Goal: Complete application form

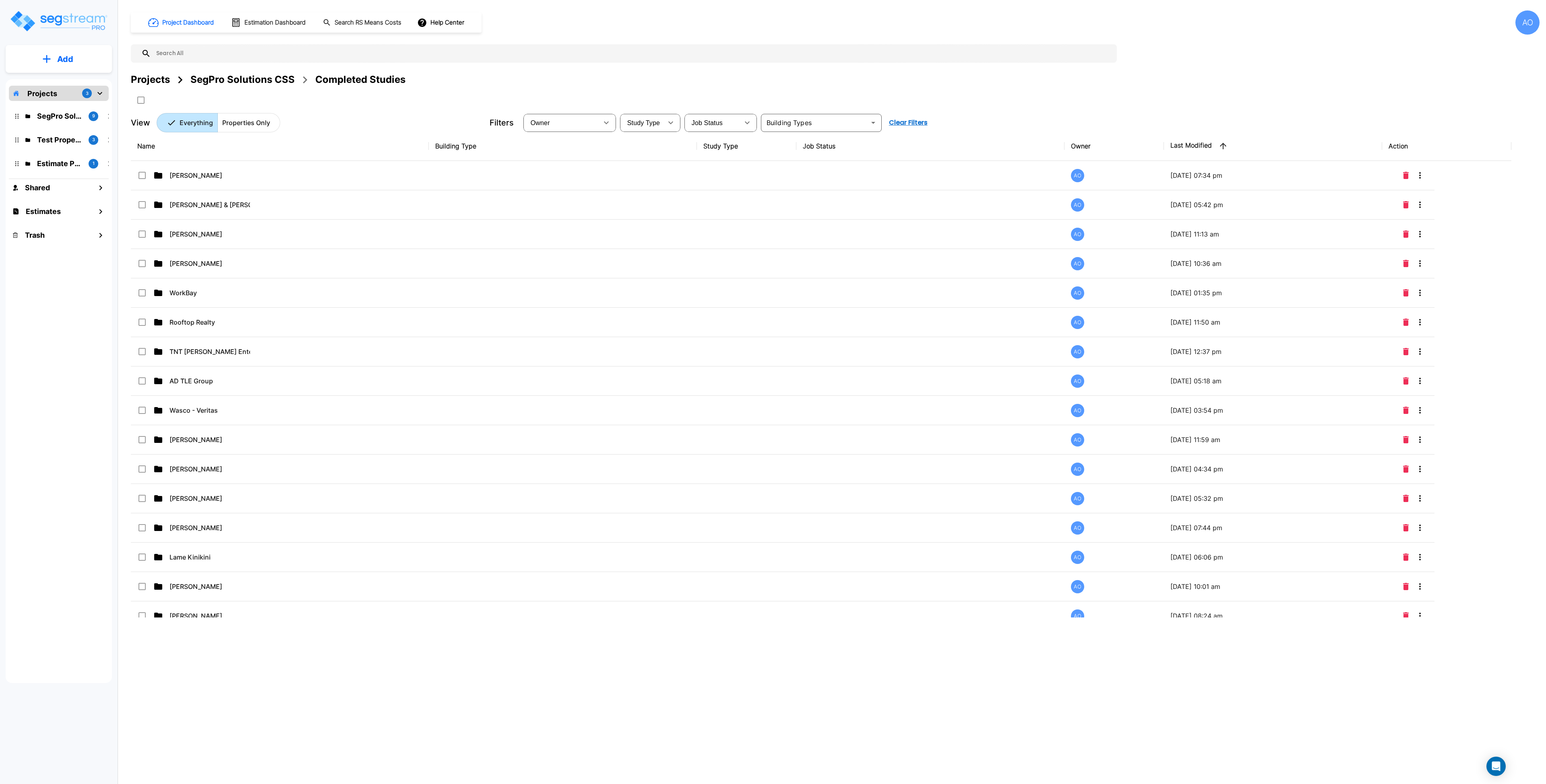
click at [245, 78] on div "SegPro Solutions CSS" at bounding box center [243, 79] width 105 height 14
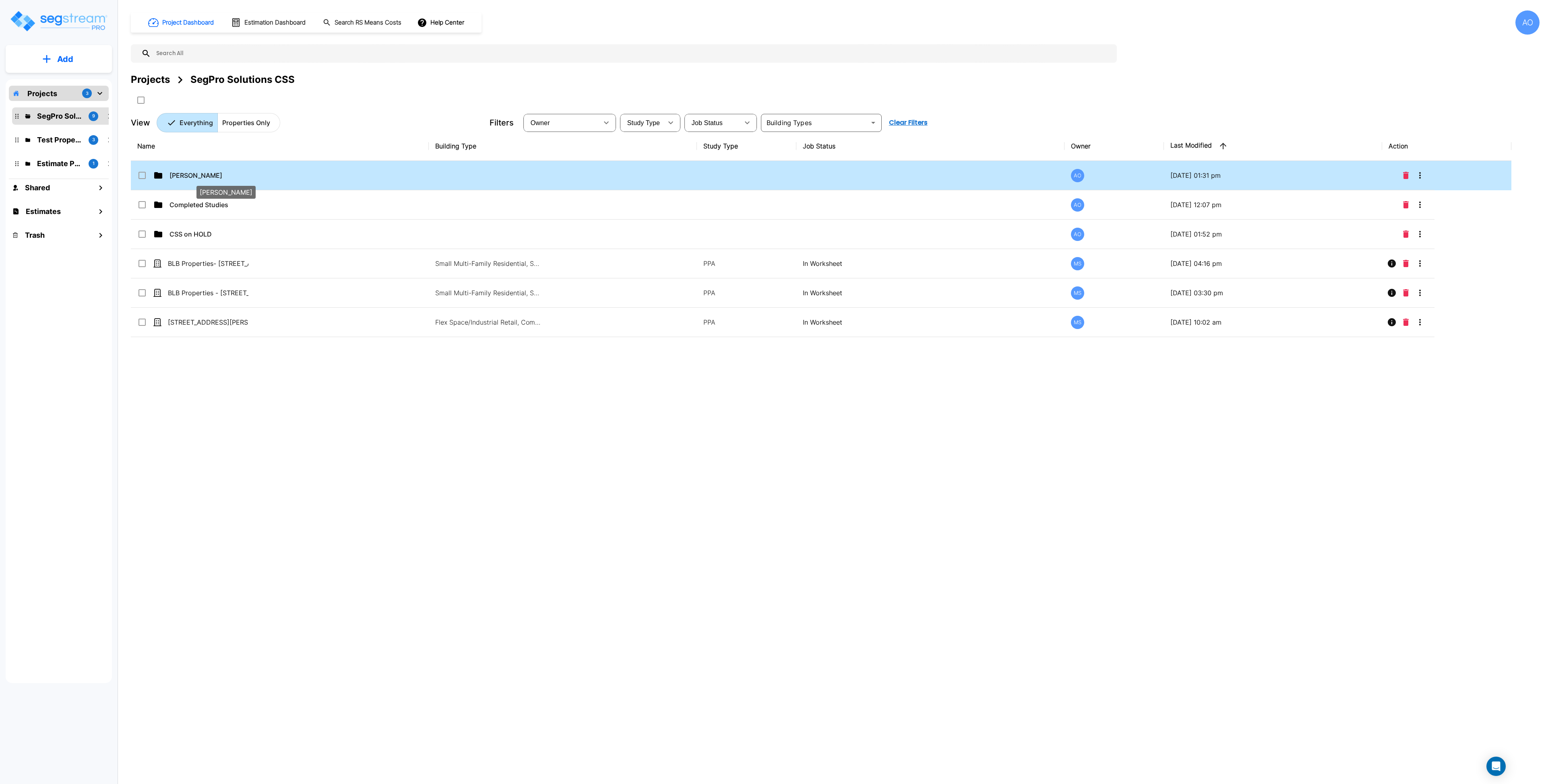
click at [211, 171] on p "Anjalie" at bounding box center [210, 175] width 81 height 10
checkbox input "true"
click at [211, 171] on p "Anjalie" at bounding box center [210, 175] width 81 height 10
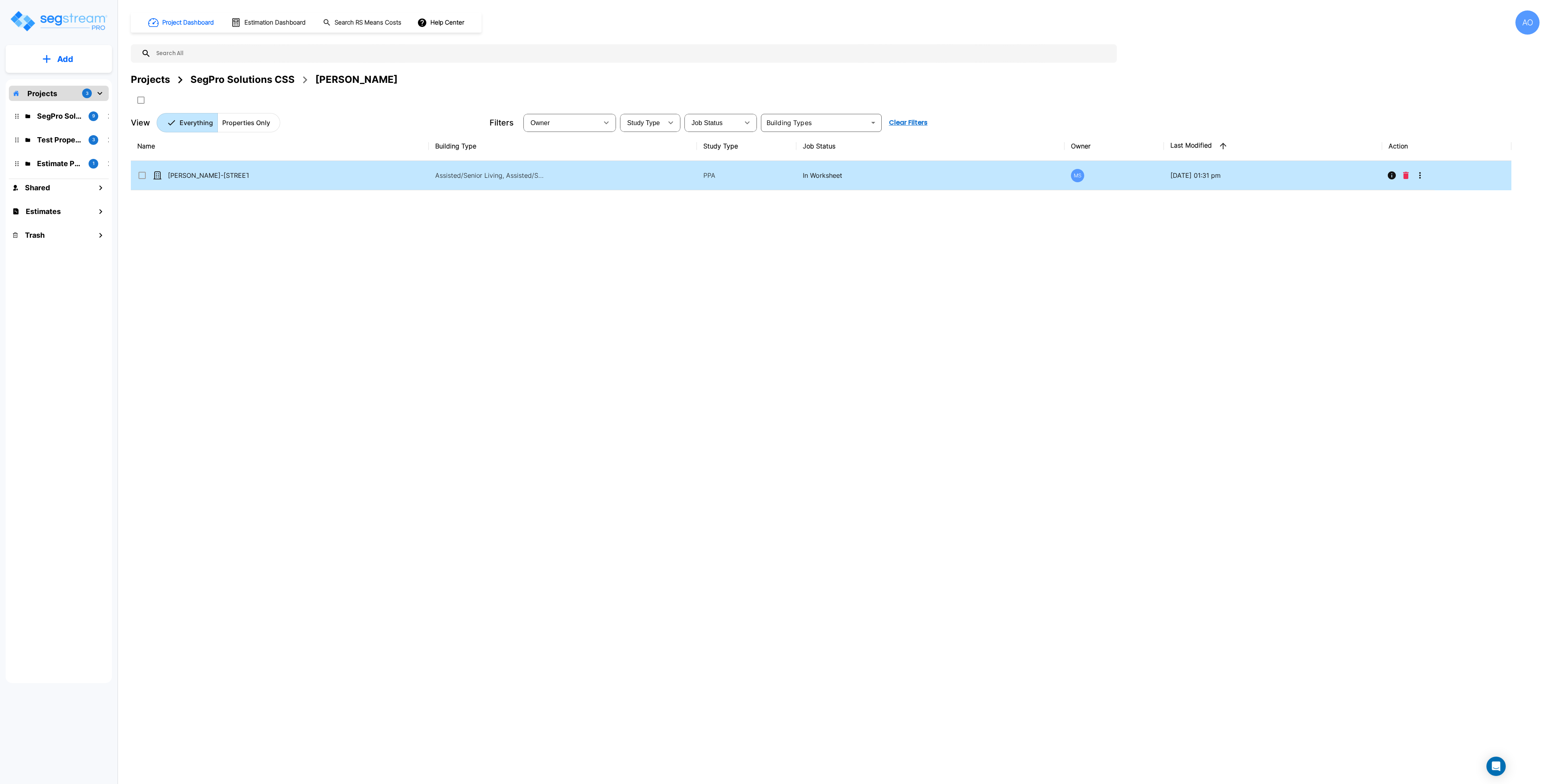
click at [217, 181] on td "[PERSON_NAME]-[STREET_ADDRESS]" at bounding box center [279, 175] width 298 height 29
checkbox input "true"
click at [217, 181] on td "[PERSON_NAME]-[STREET_ADDRESS]" at bounding box center [279, 175] width 298 height 29
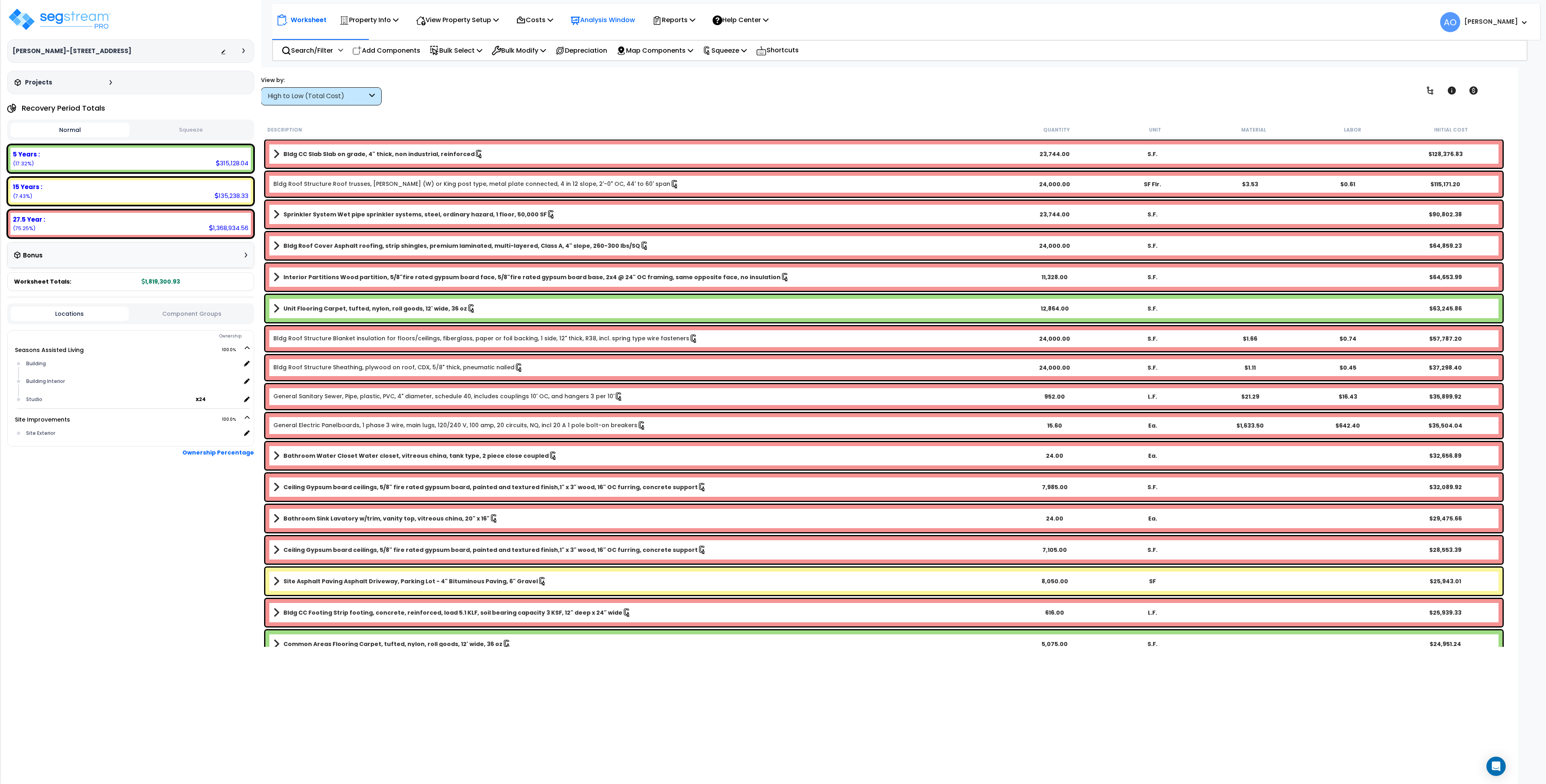
click at [590, 22] on p "Analysis Window" at bounding box center [603, 19] width 64 height 11
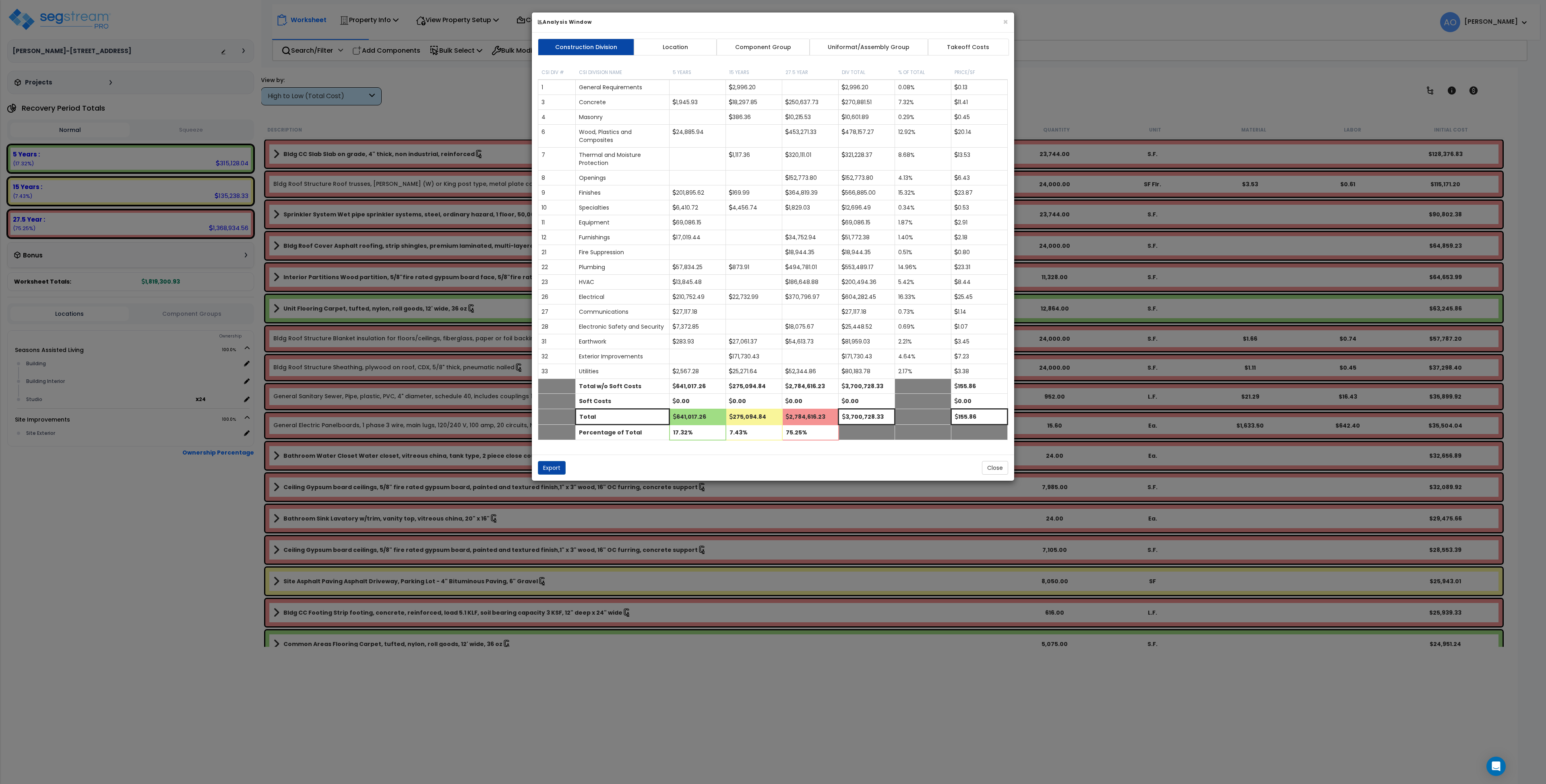
click at [767, 48] on link "Component Group" at bounding box center [763, 47] width 93 height 17
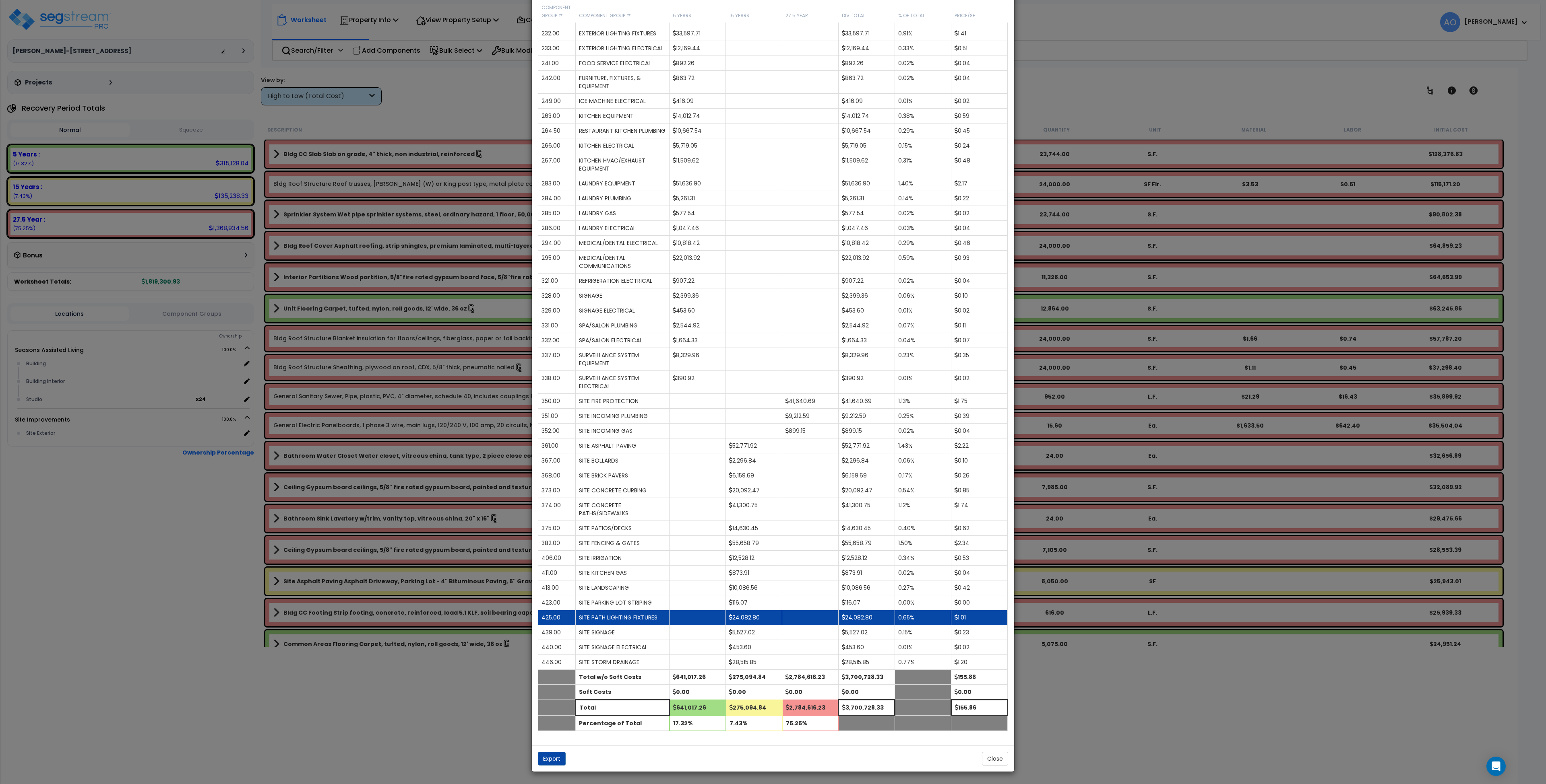
scroll to position [989, 0]
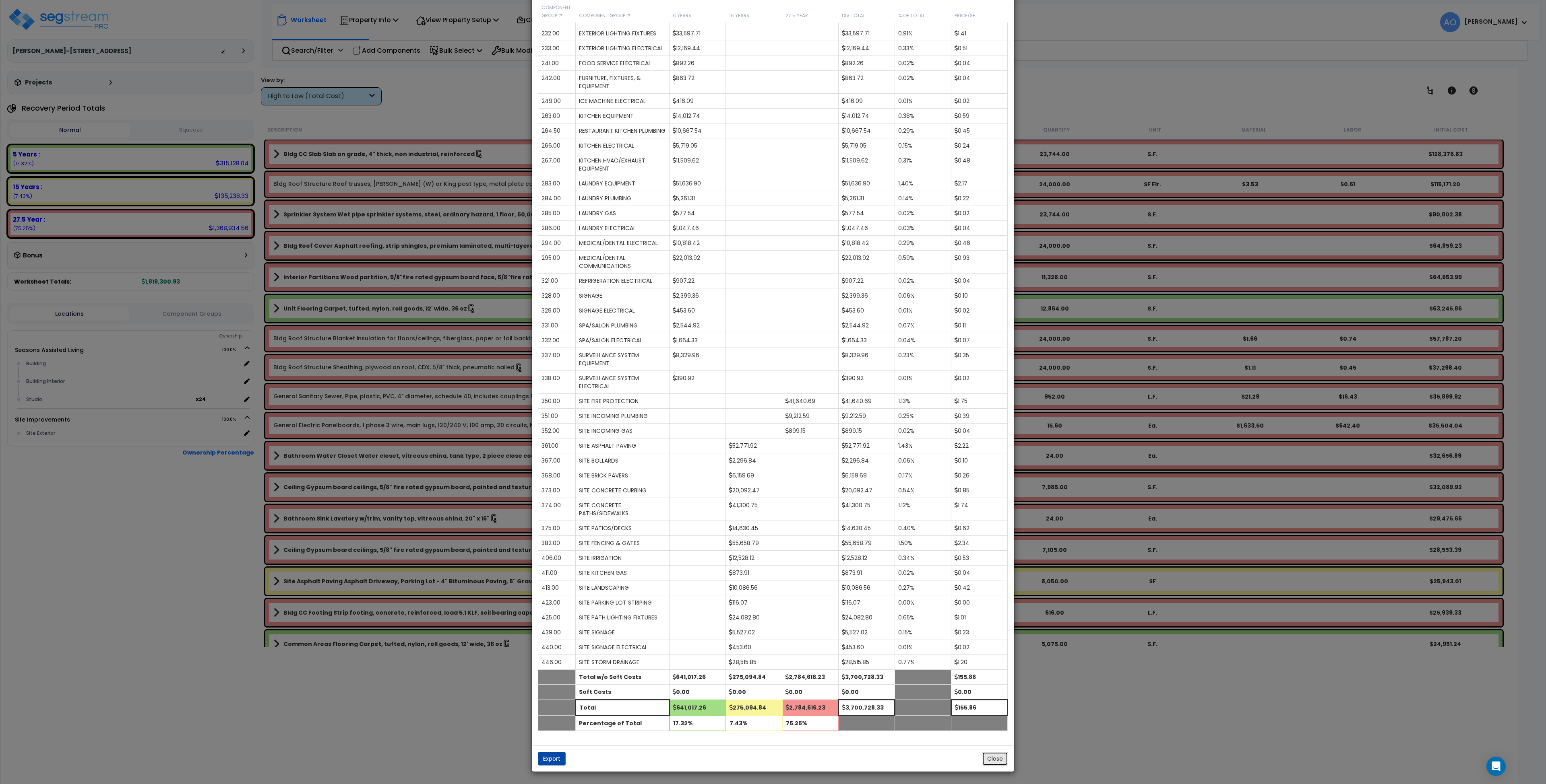
click at [984, 760] on button "Close" at bounding box center [995, 759] width 26 height 13
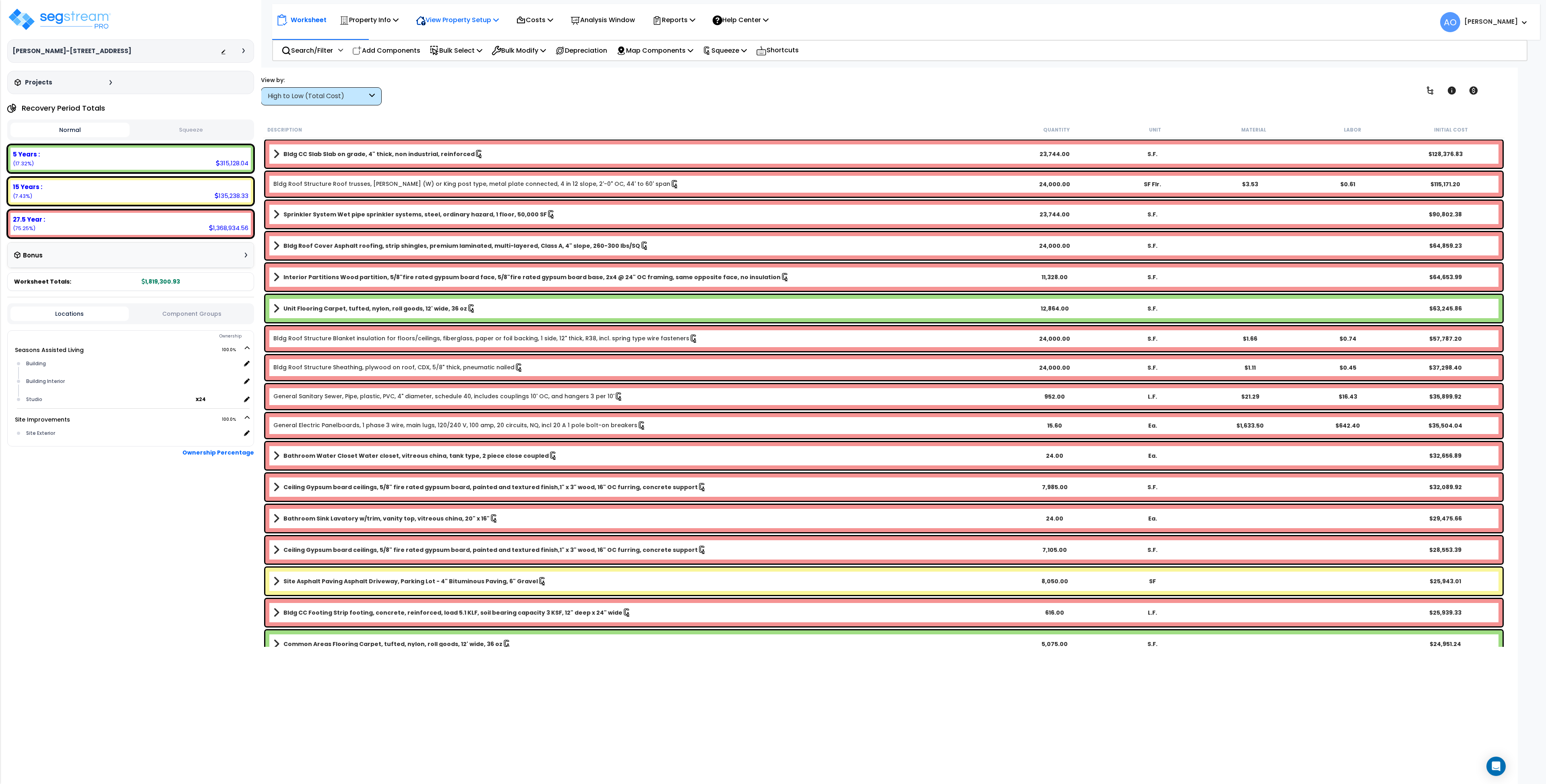
click at [446, 22] on p "View Property Setup" at bounding box center [457, 19] width 83 height 11
click at [447, 54] on link "View Questionnaire" at bounding box center [451, 55] width 80 height 16
click at [25, 152] on b "5 Years :" at bounding box center [26, 154] width 27 height 8
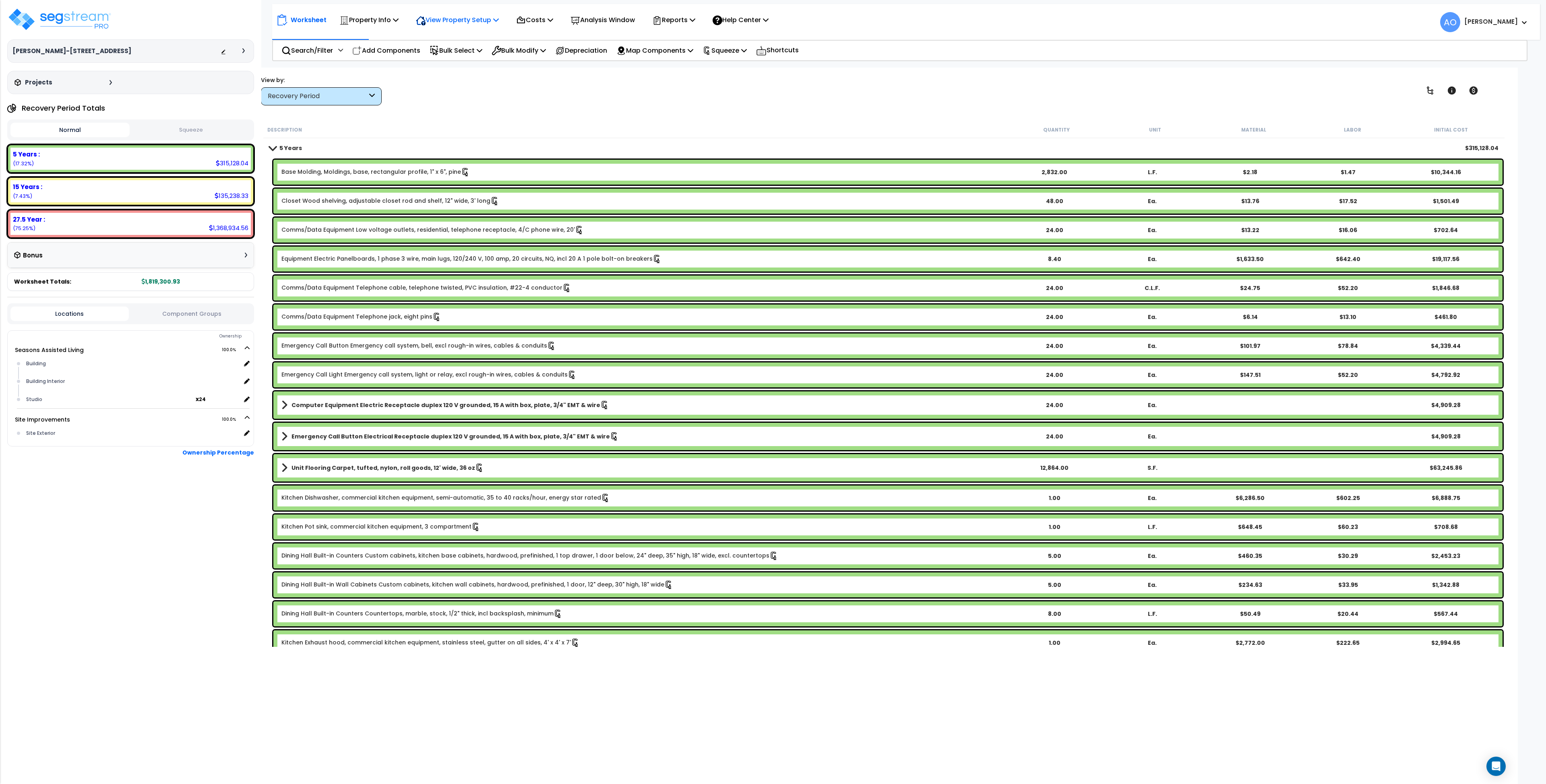
click at [482, 19] on p "View Property Setup" at bounding box center [457, 19] width 83 height 11
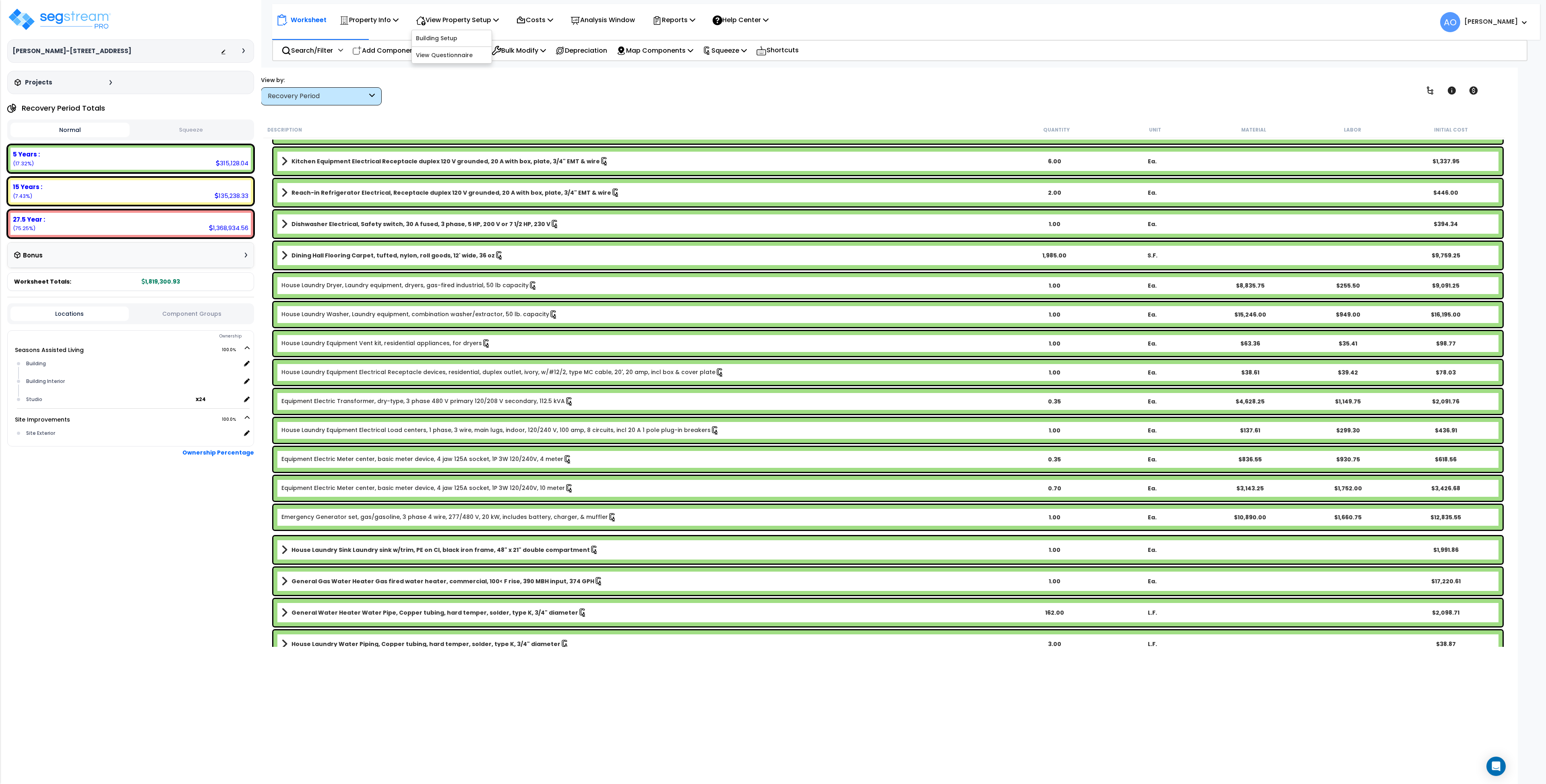
scroll to position [1073, 0]
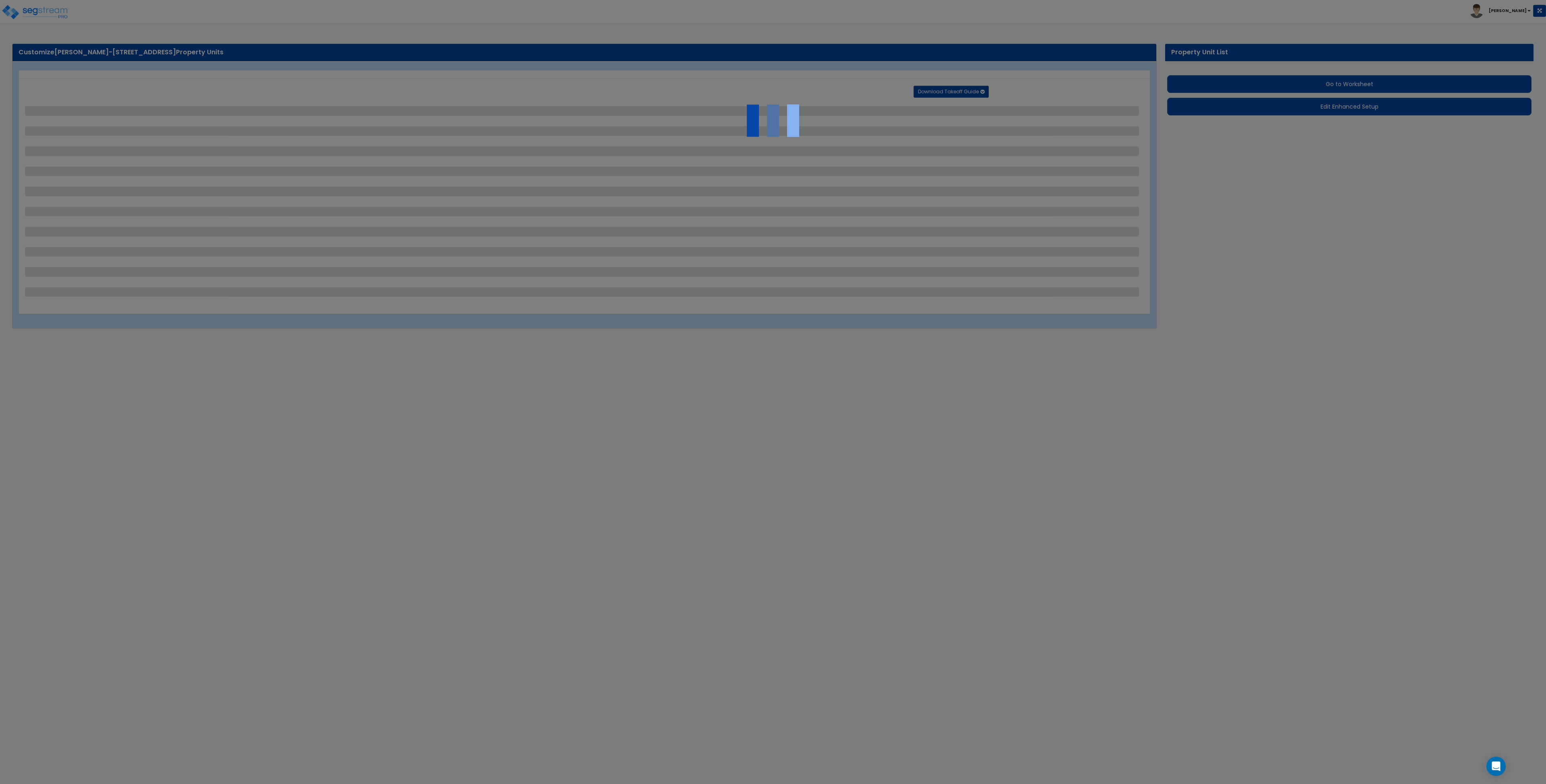
select select "2"
select select "1"
select select "2"
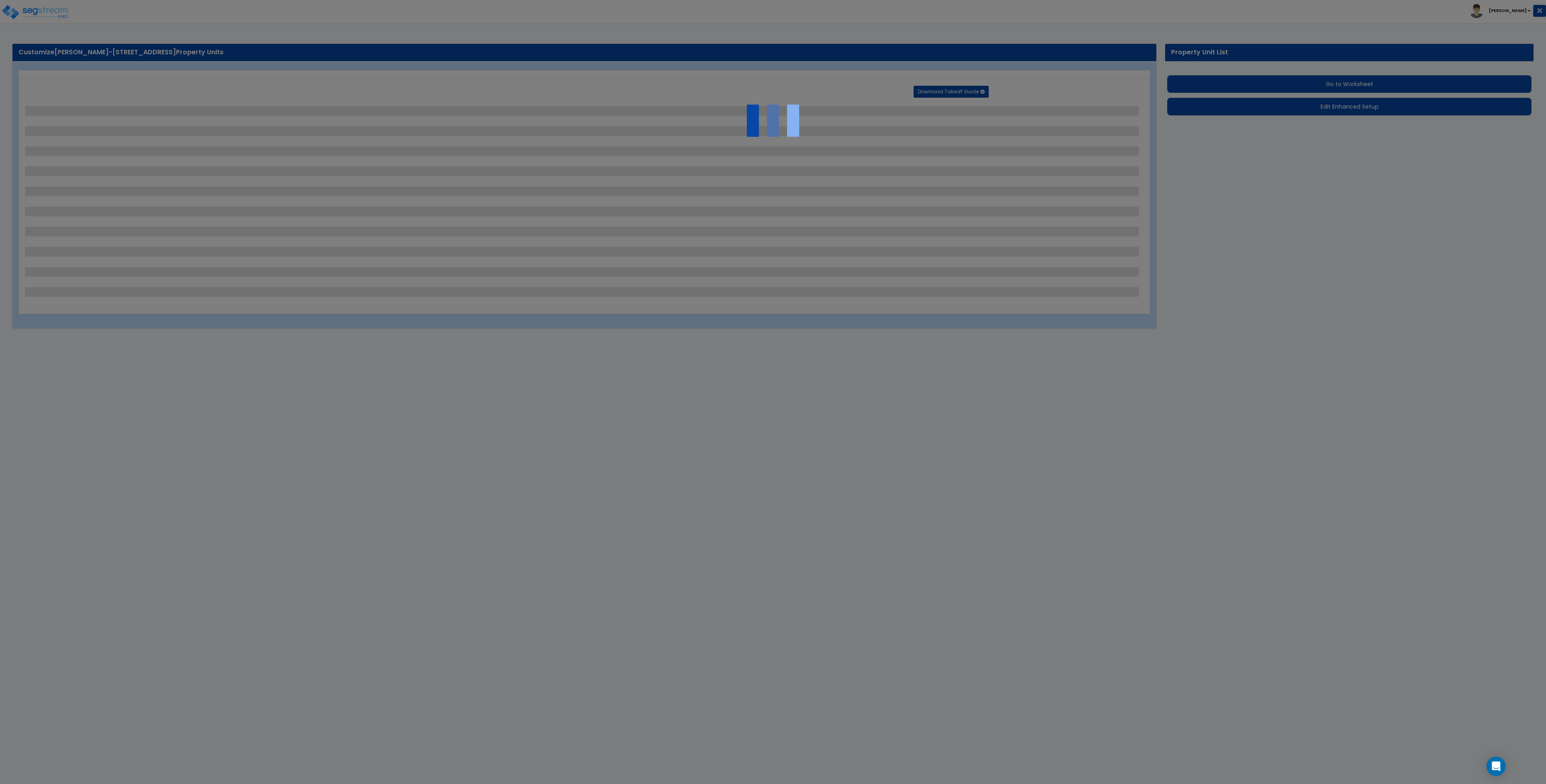
select select "1"
select select "4"
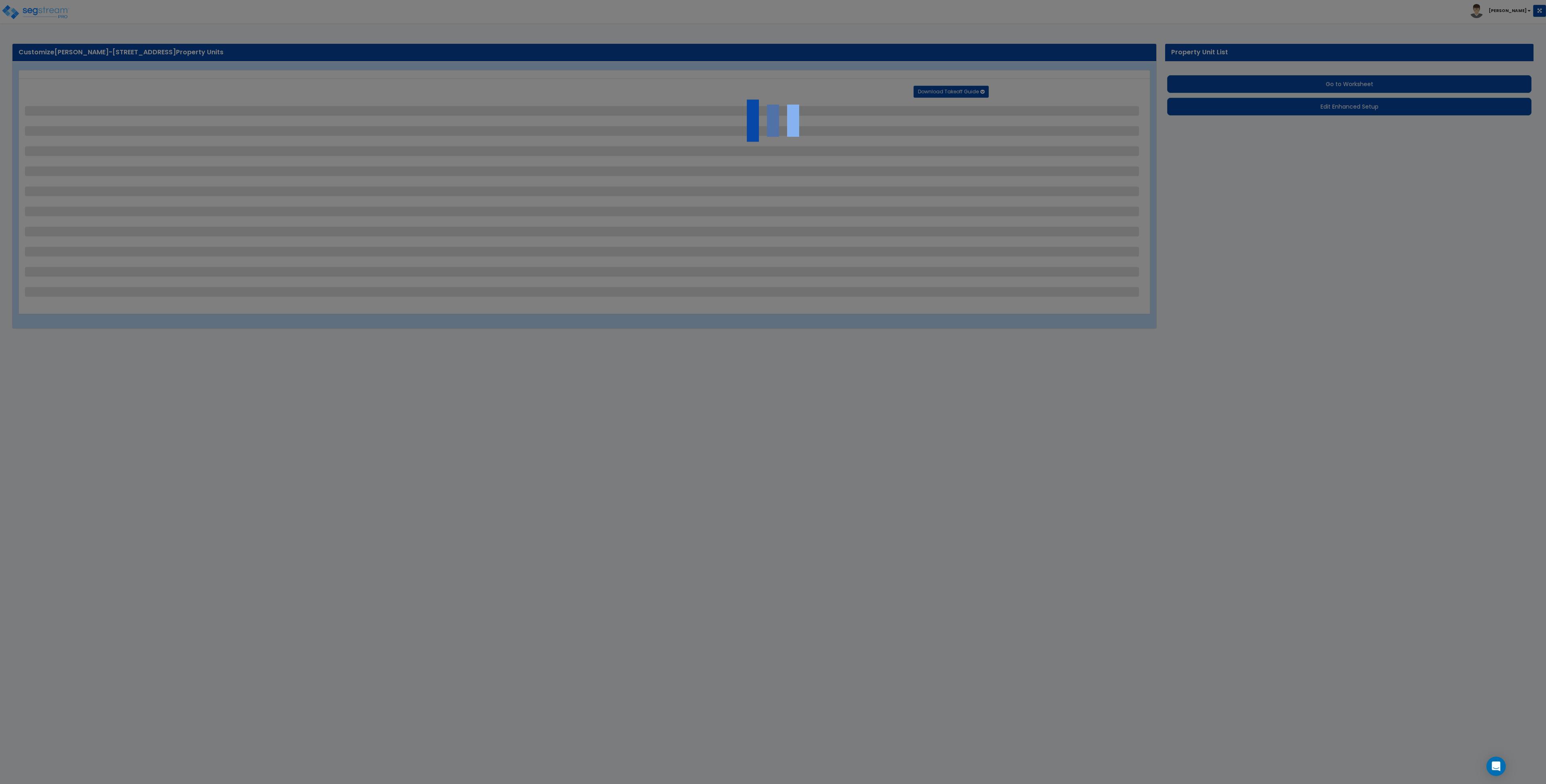
select select "1"
select select "3"
select select "2"
select select "3"
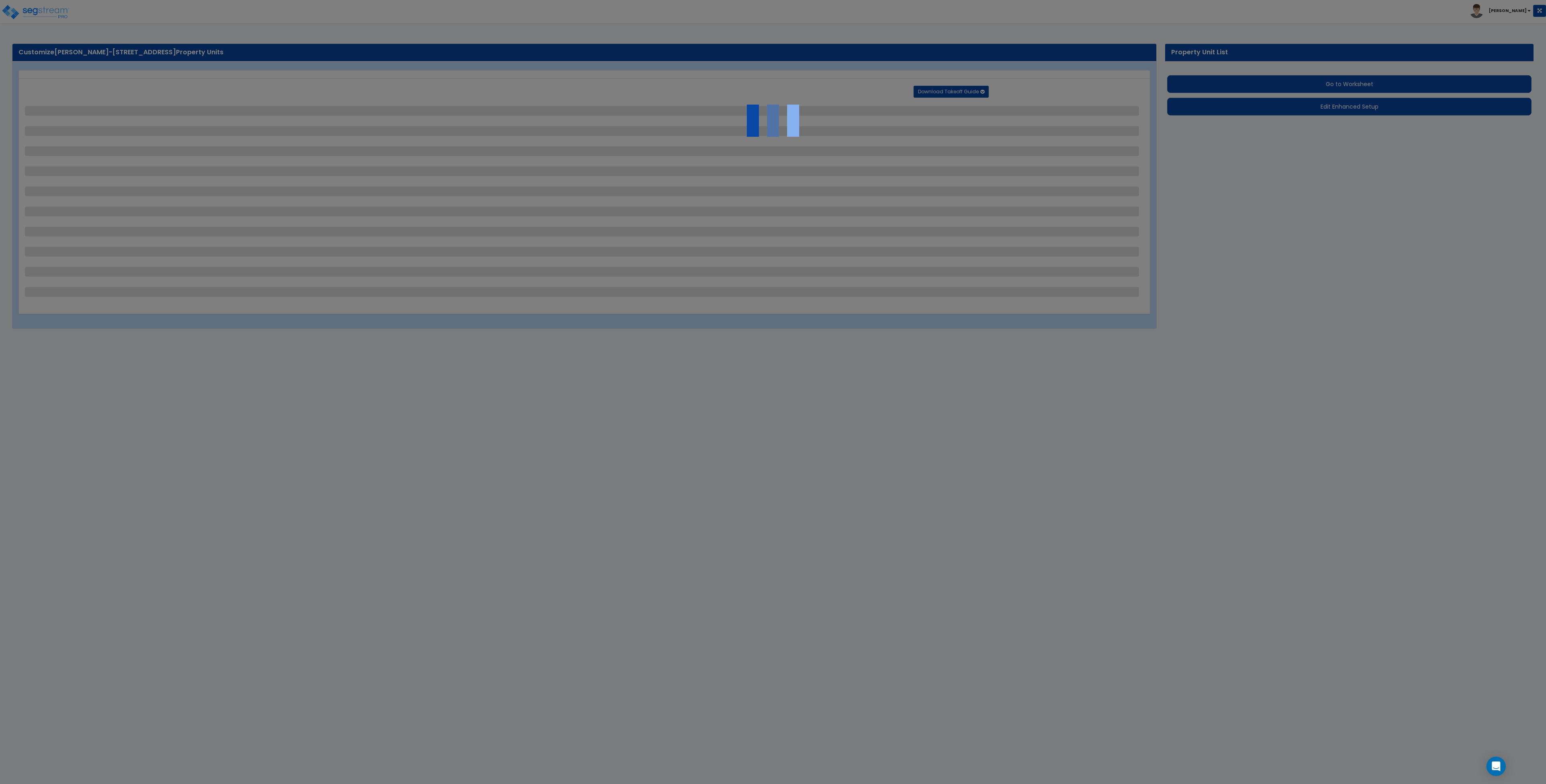
select select "1"
select select "3"
select select "1"
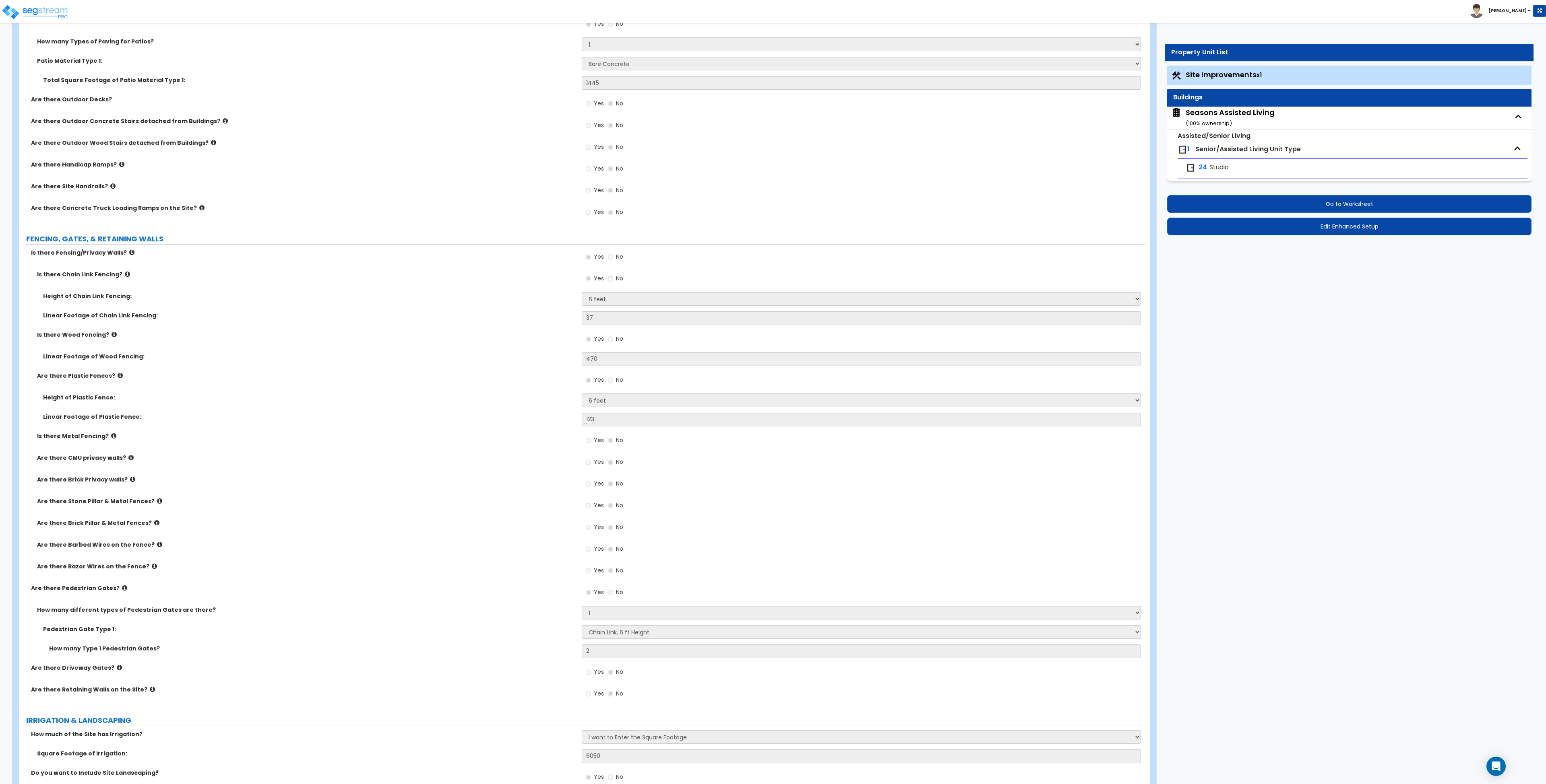
scroll to position [937, 0]
click at [561, 391] on div "Are there Plastic Fences? Yes No" at bounding box center [582, 382] width 1126 height 22
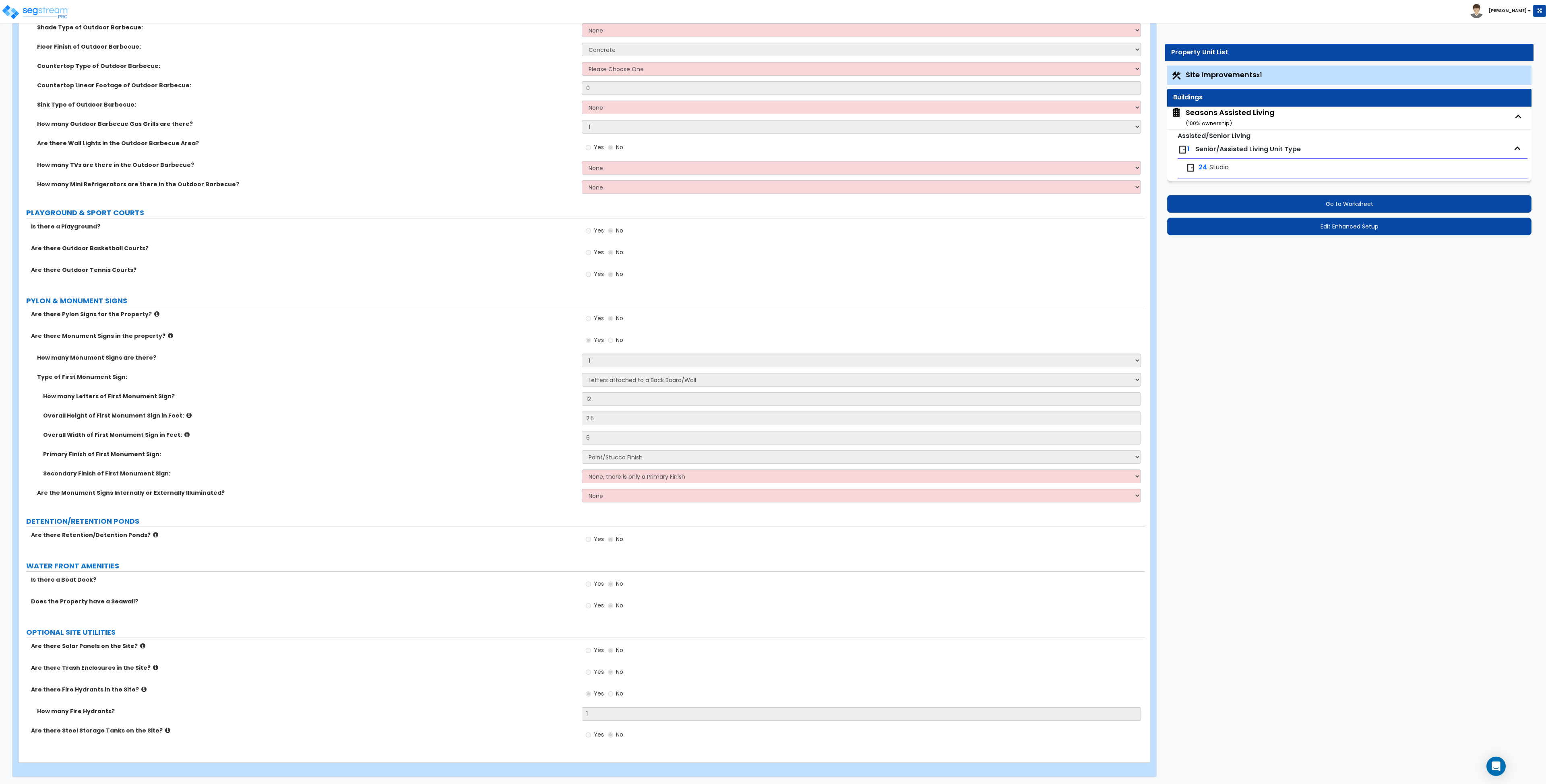
scroll to position [2326, 0]
click at [1220, 111] on div "Seasons Assisted Living ( 100 % ownership)" at bounding box center [1229, 117] width 89 height 20
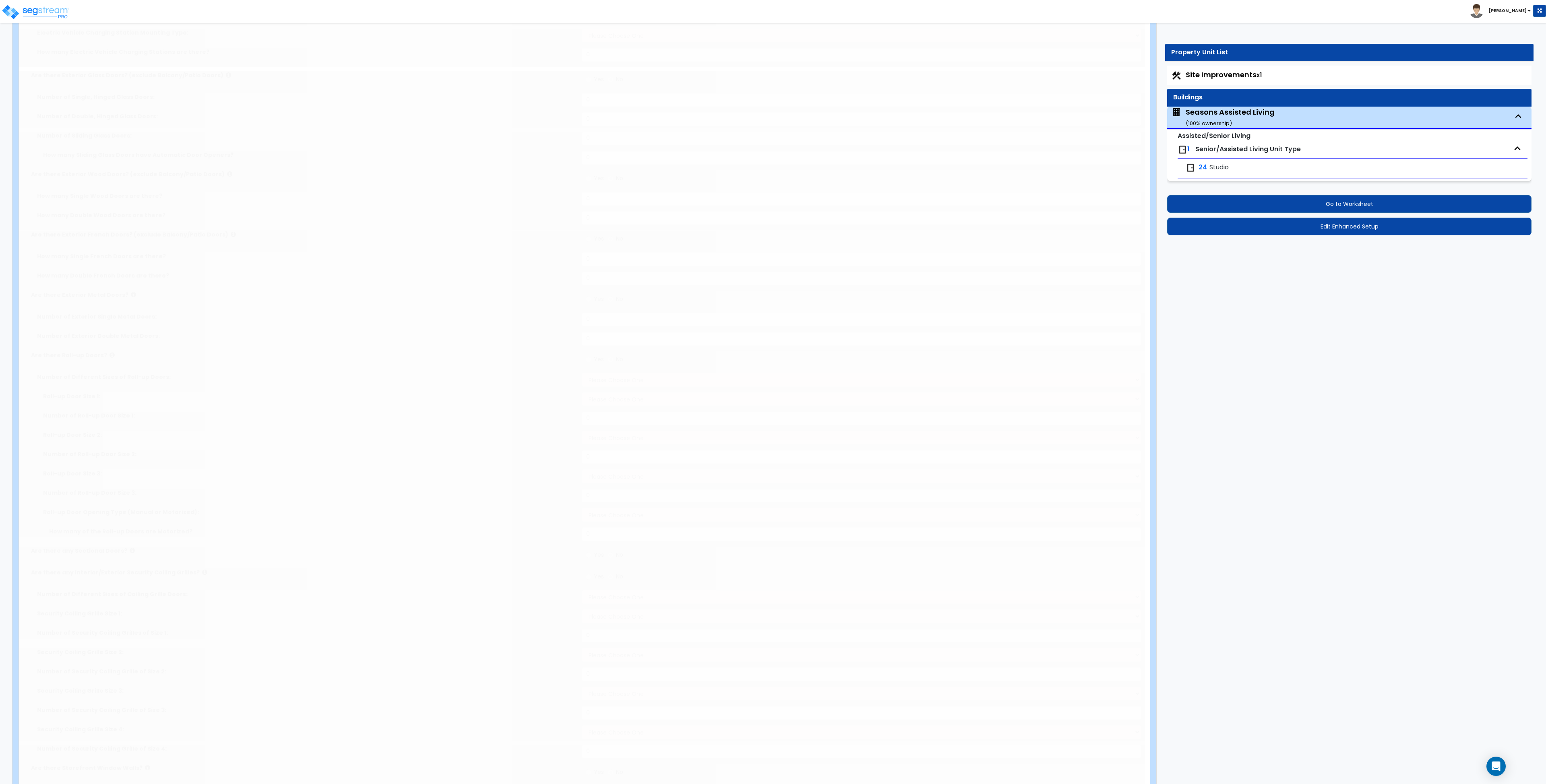
select select "2"
type input "12"
type input "153.75"
type input "23744"
select select "7"
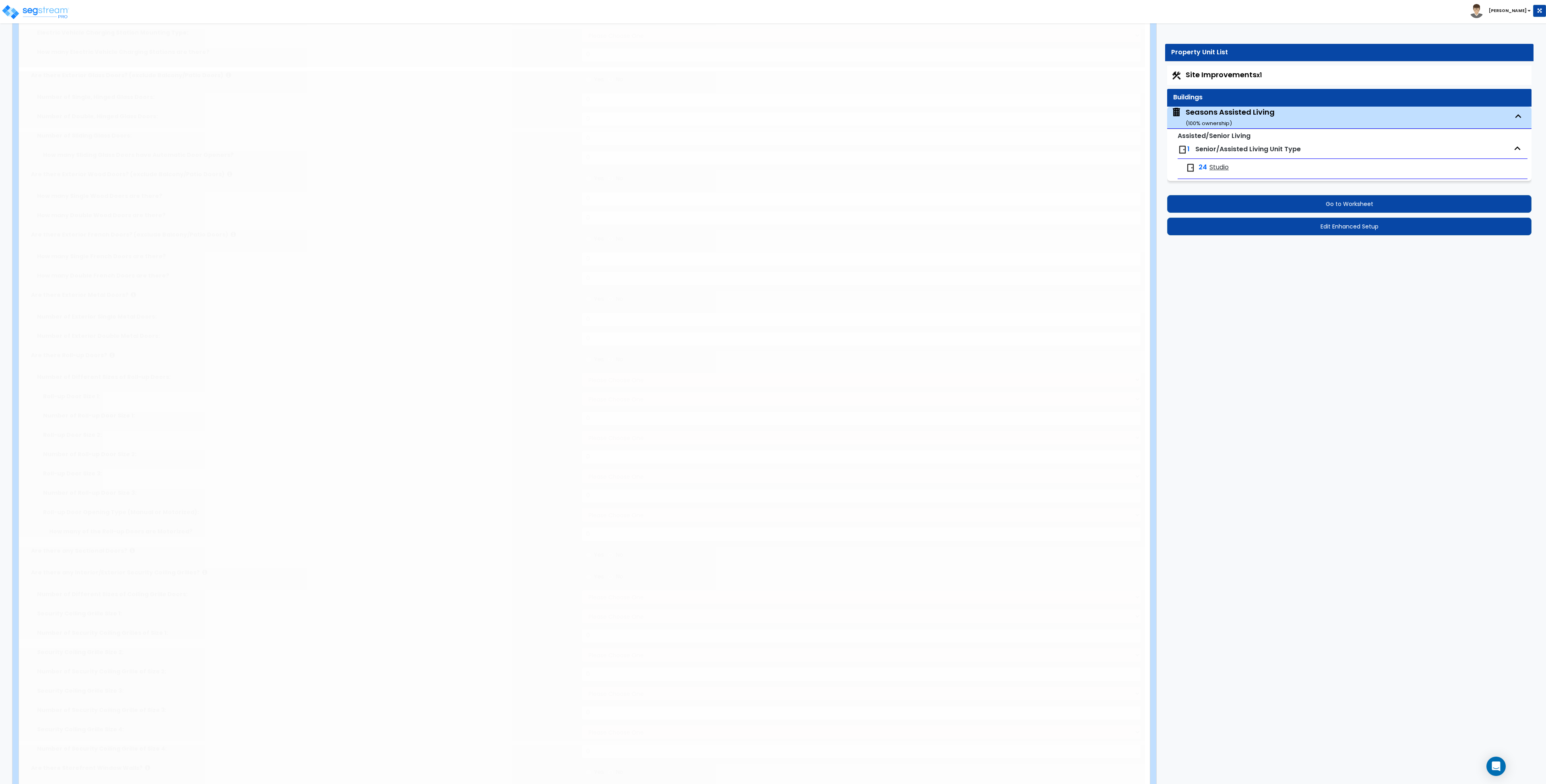
select select "2"
select select "4"
type input "75"
select select "4"
select select "1"
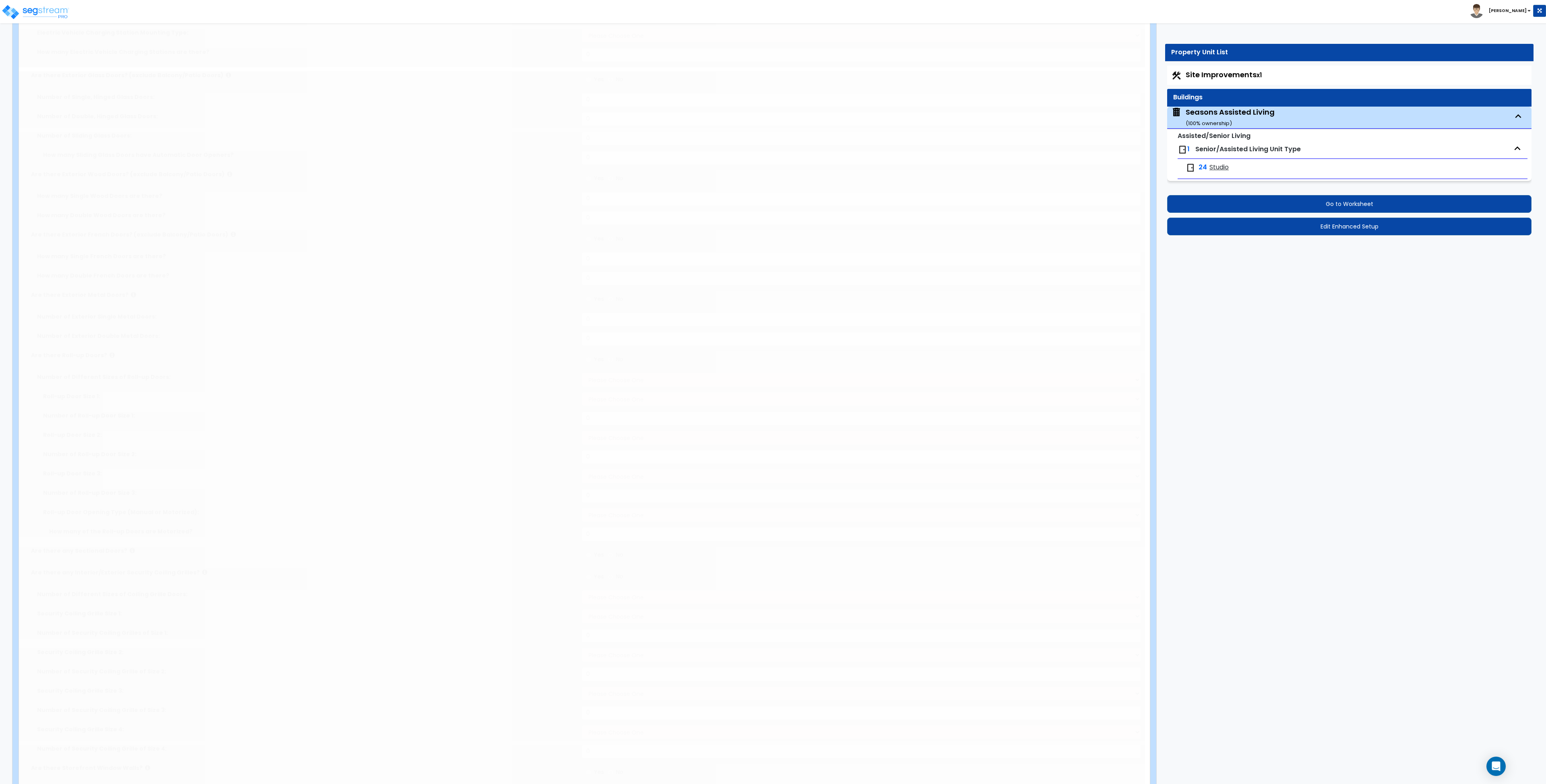
select select "2"
select select "1"
radio input "true"
type input "8"
type input "33"
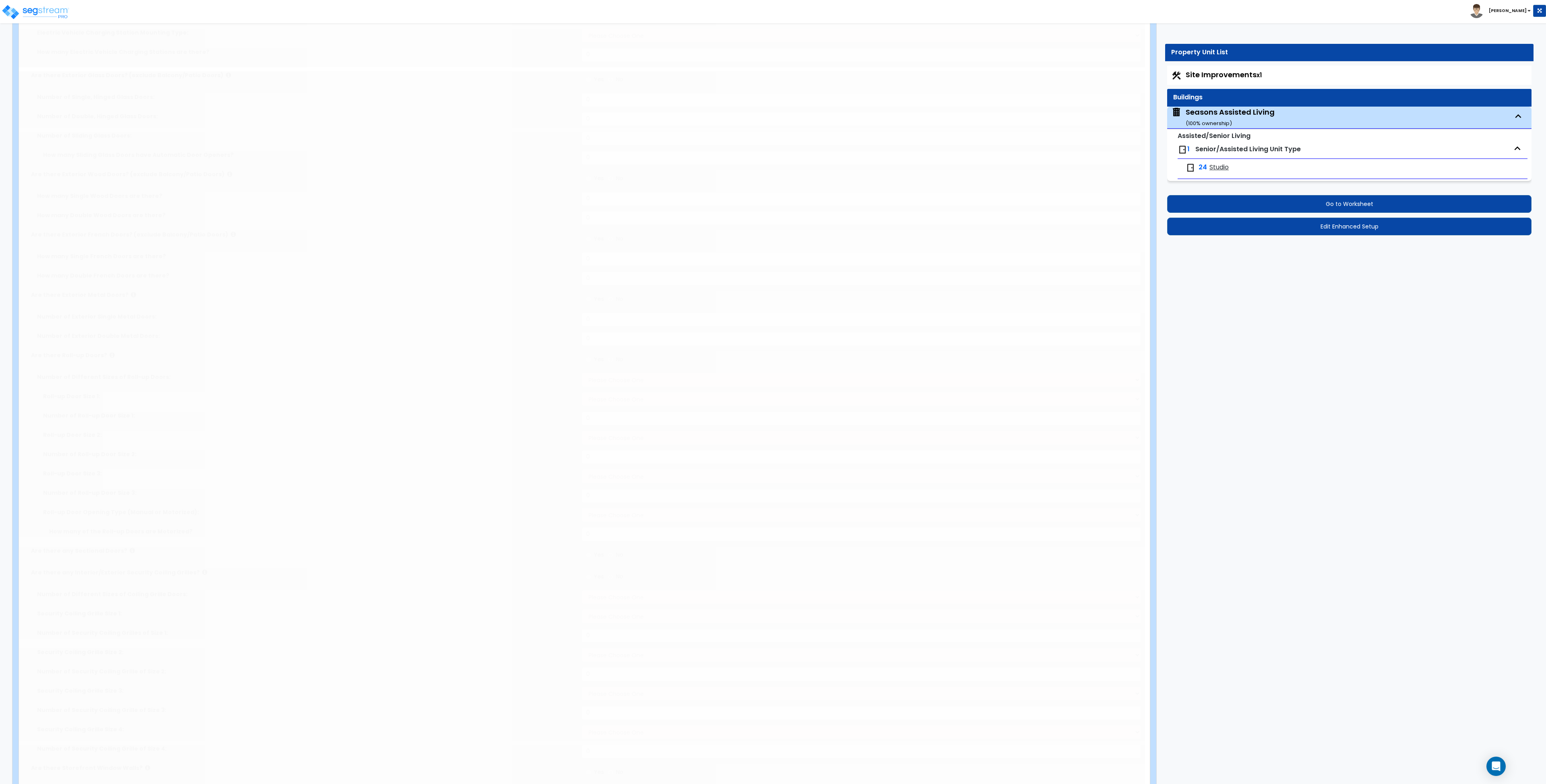
radio input "true"
type input "2"
radio input "true"
type input "4"
radio input "true"
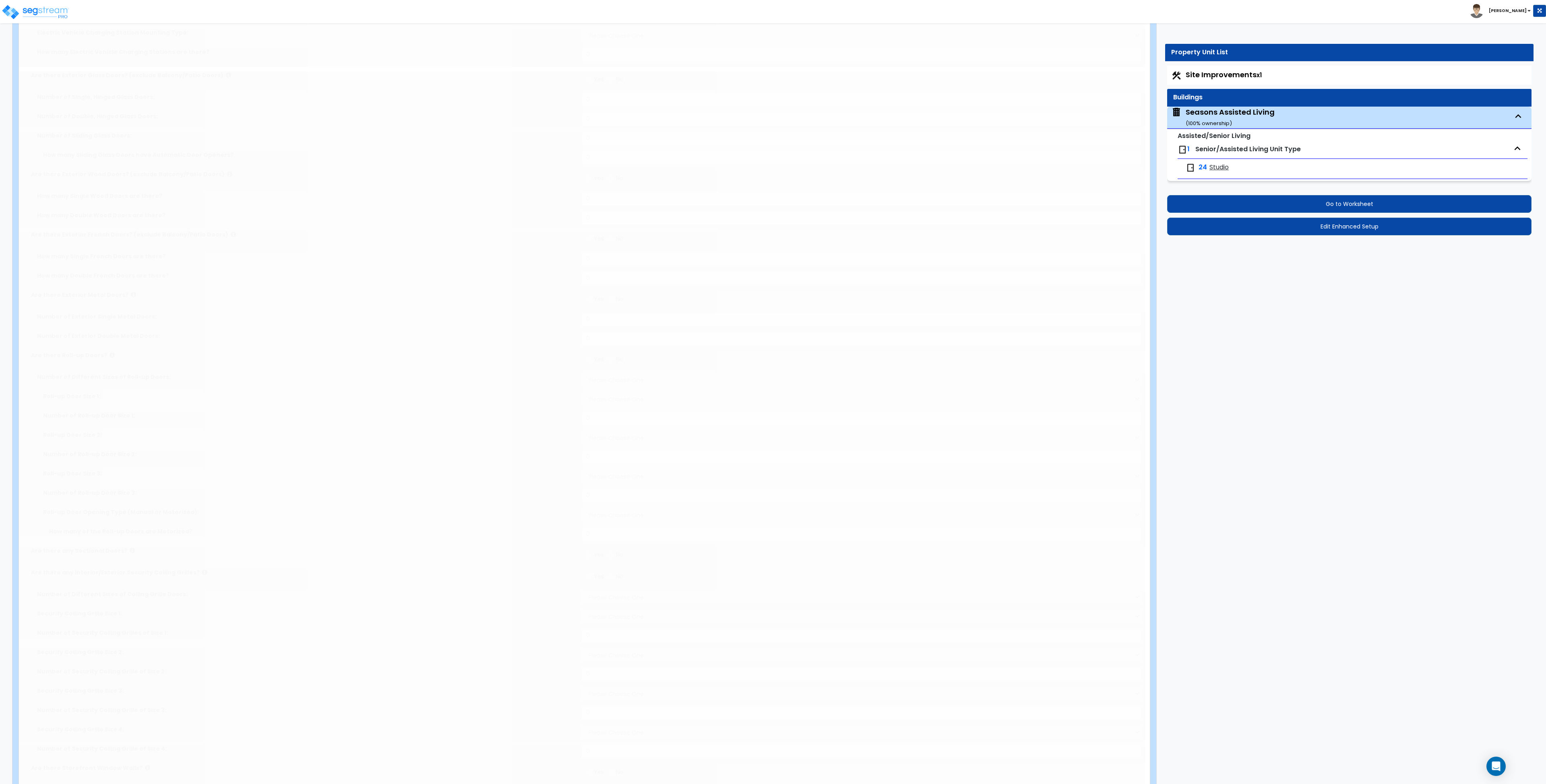
type input "4"
type input "1"
radio input "true"
type input "1"
select select "2"
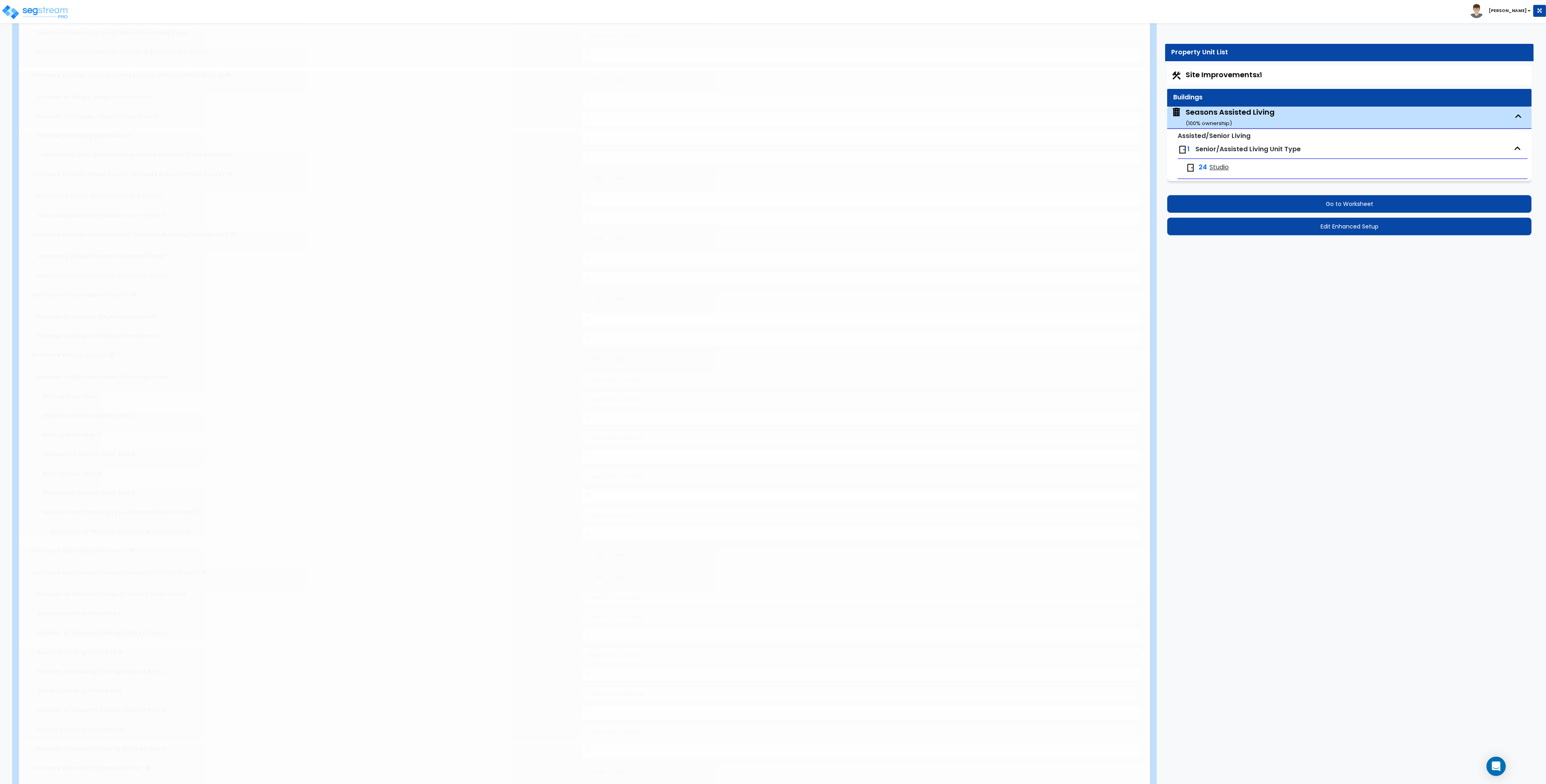
select select "1"
select select "2"
type input "30"
radio input "true"
type input "1"
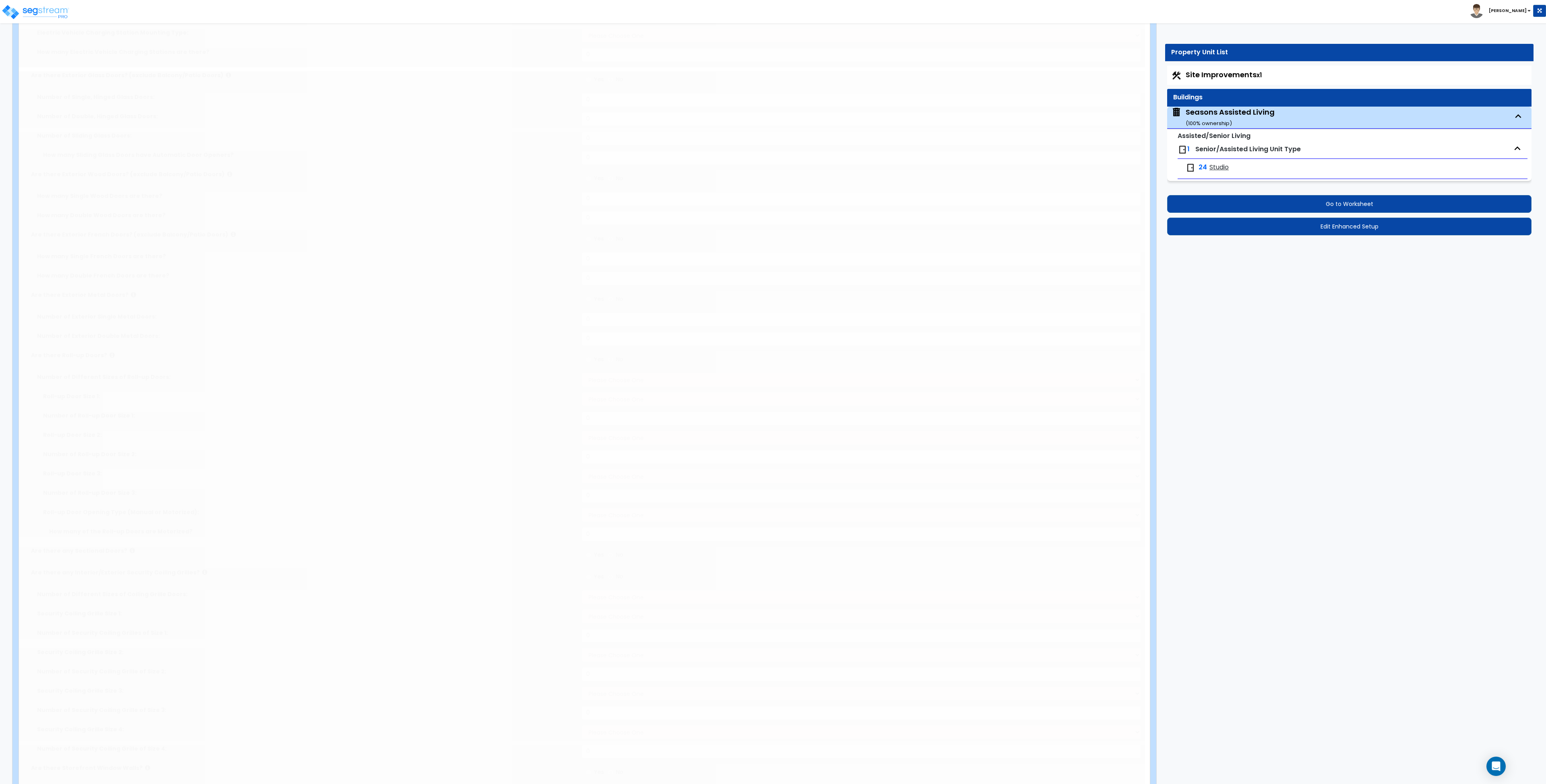
type input "250"
select select "7"
radio input "true"
type input "1"
select select "1"
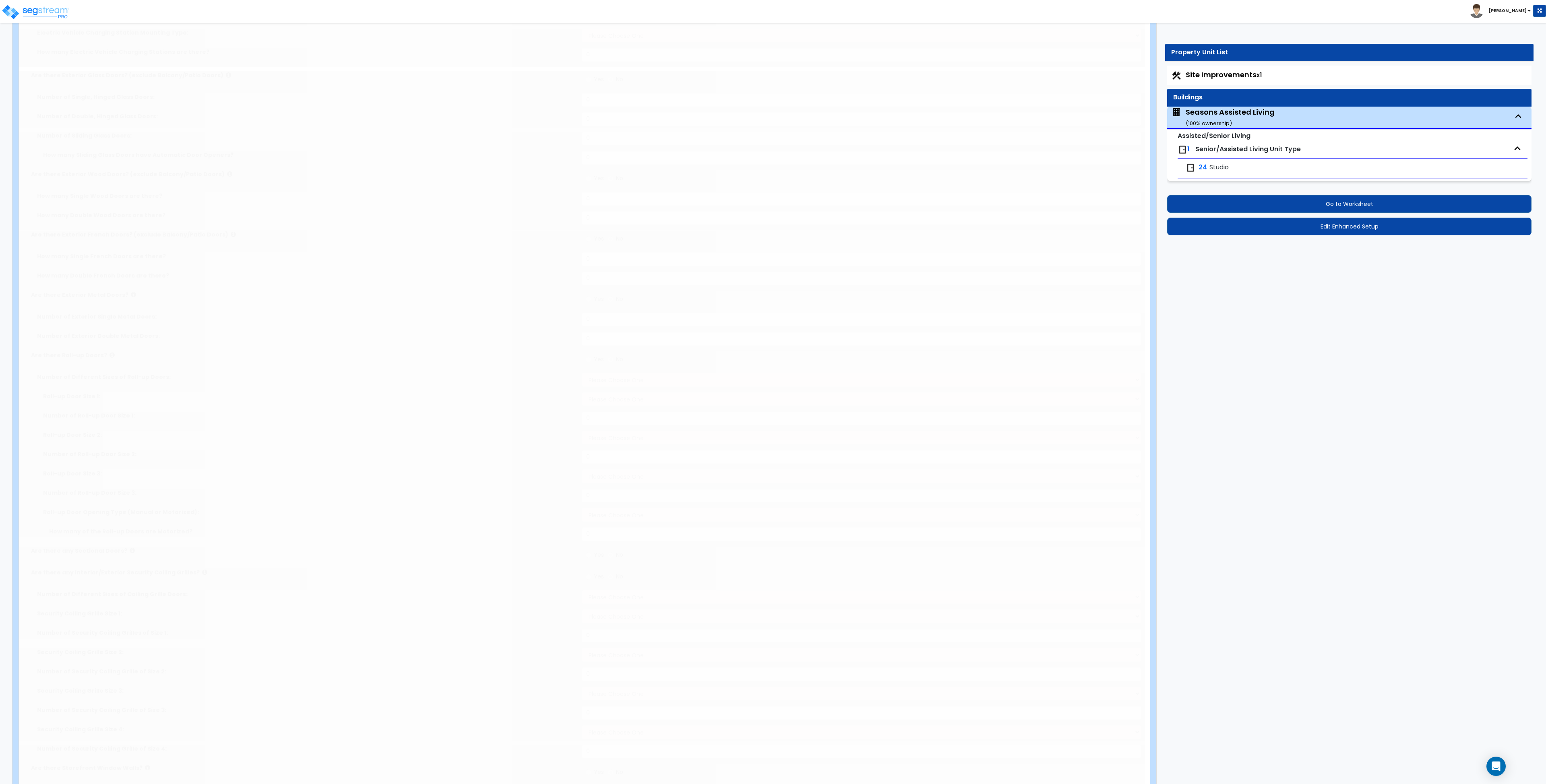
select select "2"
radio input "true"
select select "3"
type input "1"
radio input "true"
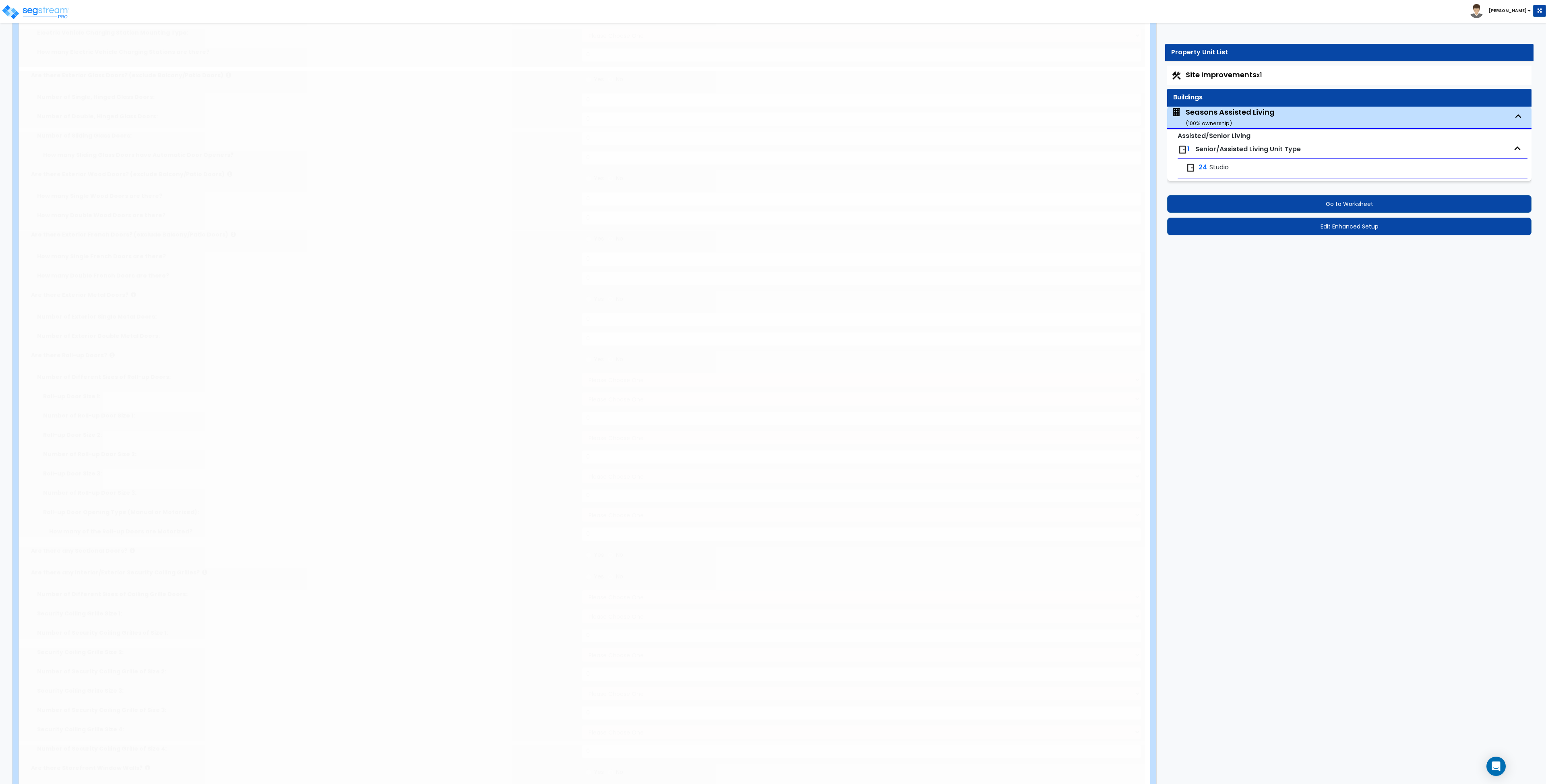
type input "1"
radio input "true"
type input "1"
radio input "true"
type input "1985"
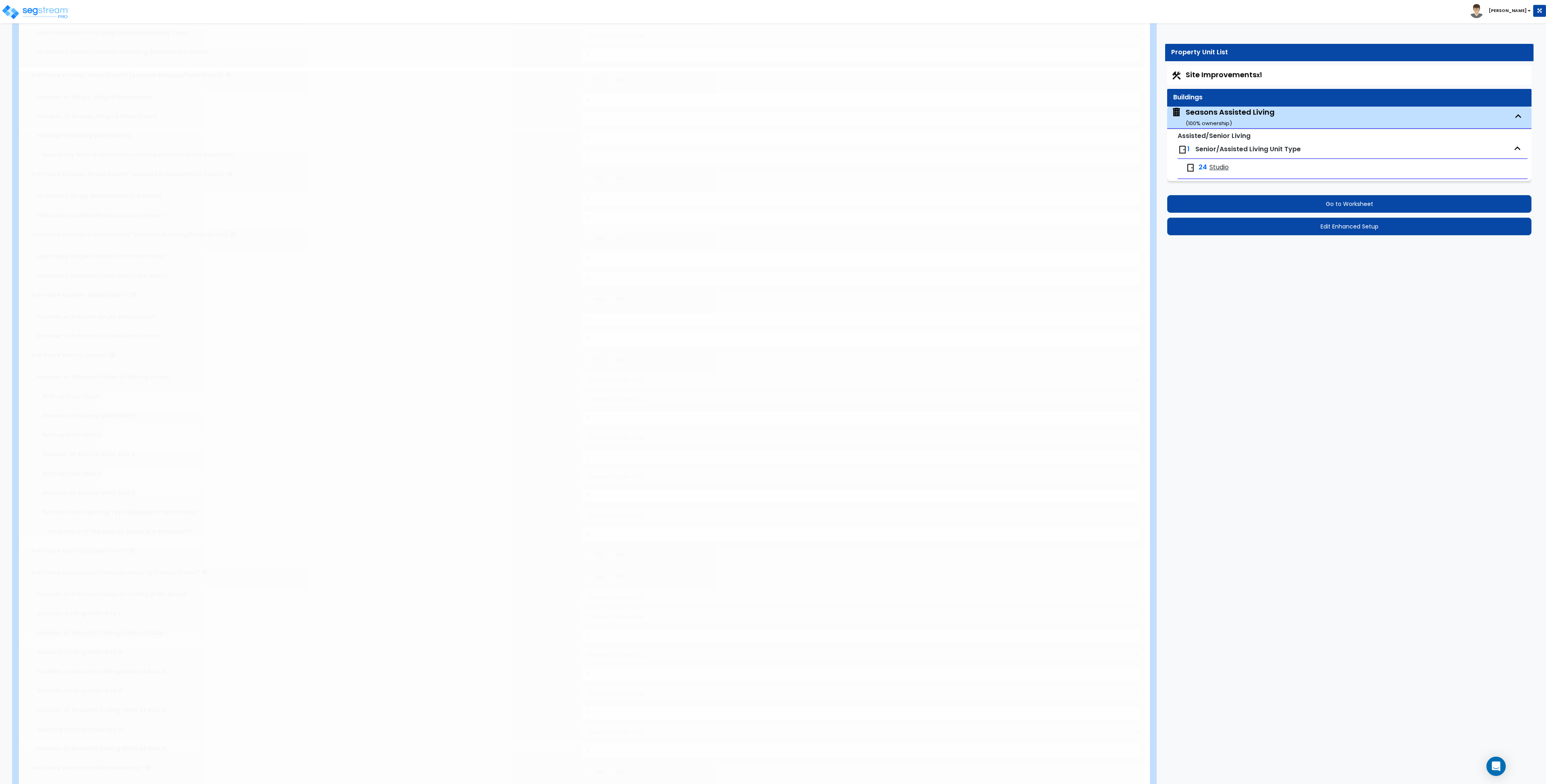
radio input "true"
select select "5"
type input "8"
select select "3"
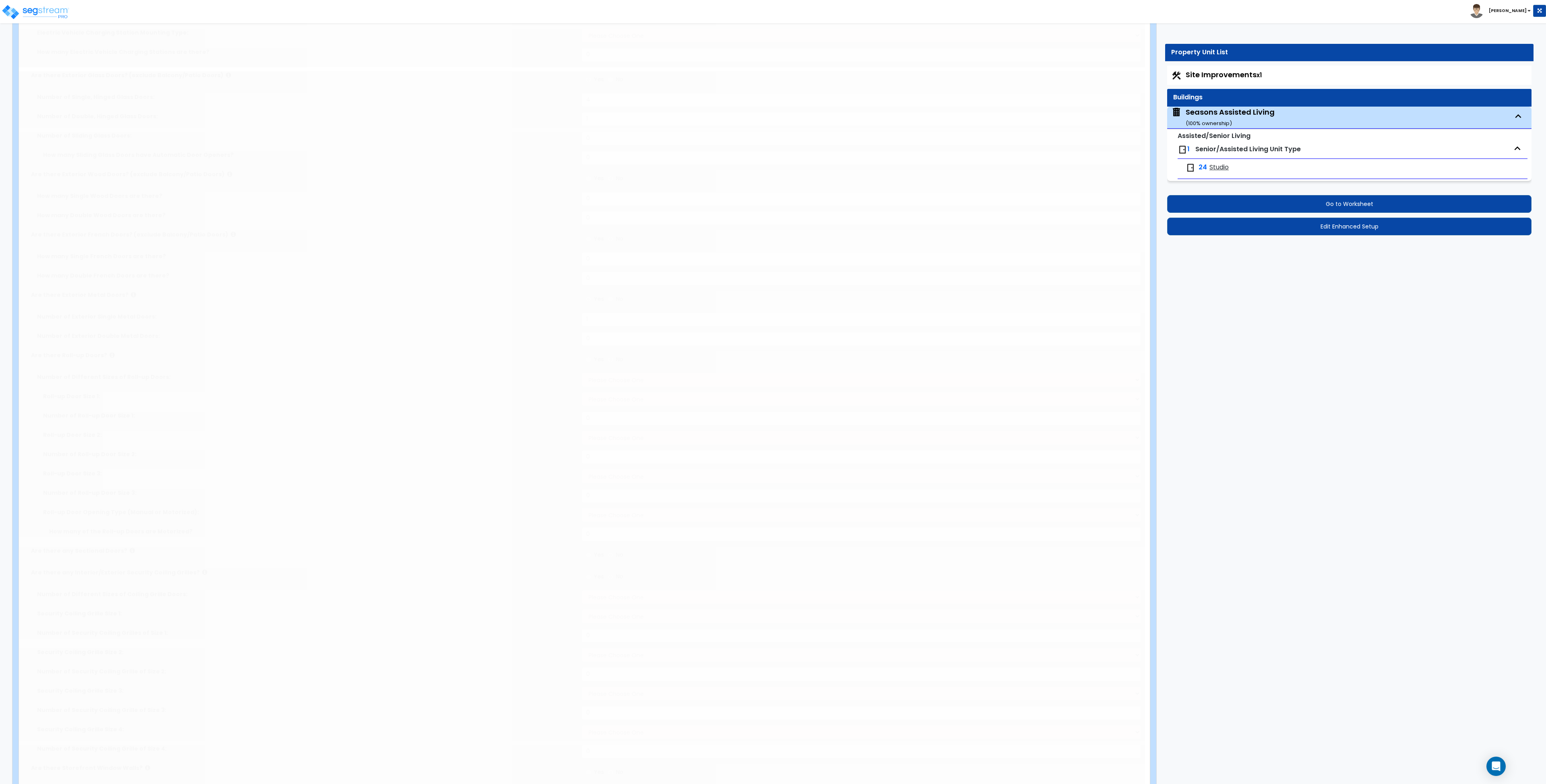
select select "5"
radio input "true"
type input "356"
select select "3"
select select "1"
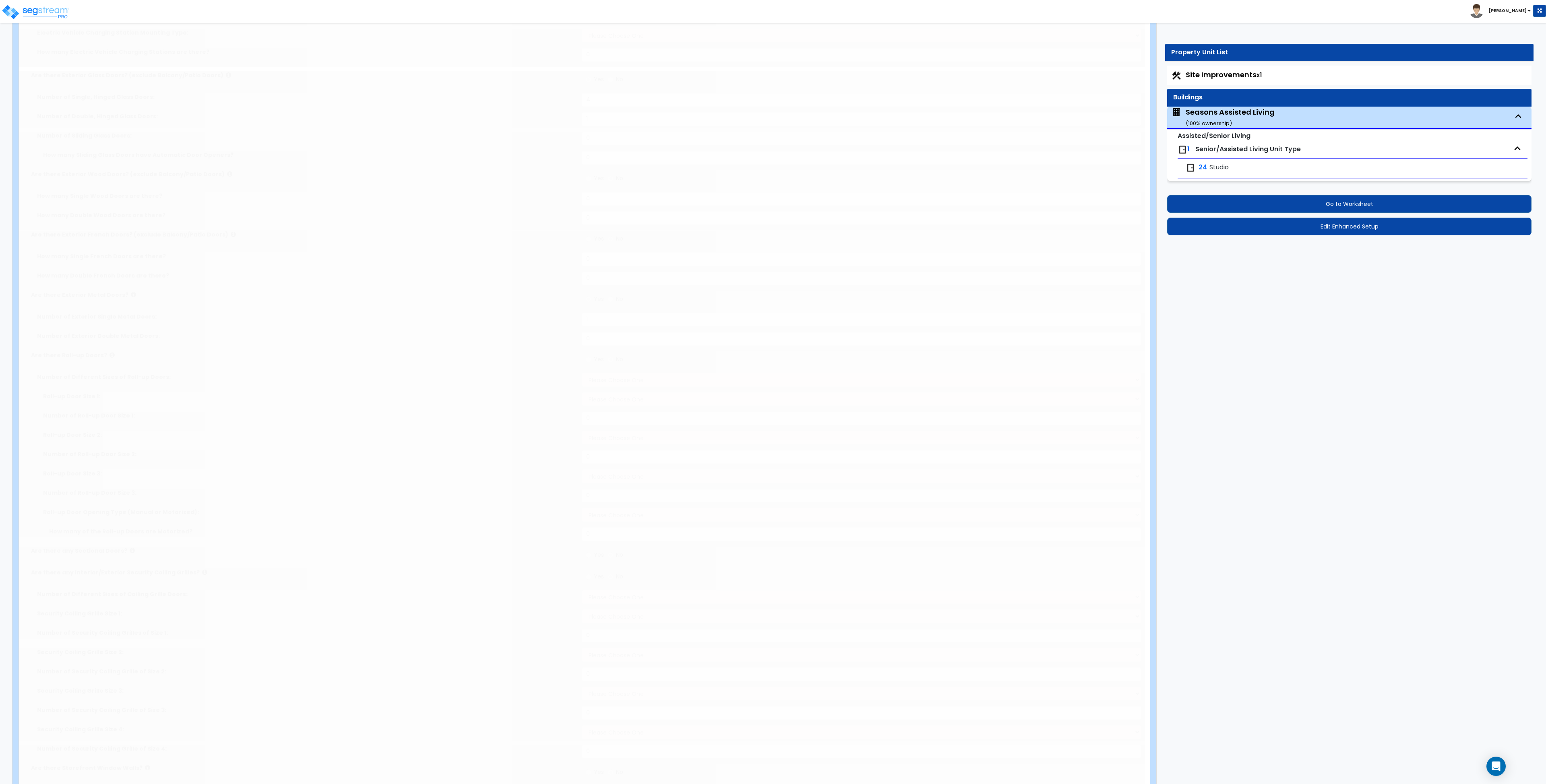
select select "1"
type input "2"
radio input "true"
type input "2"
radio input "true"
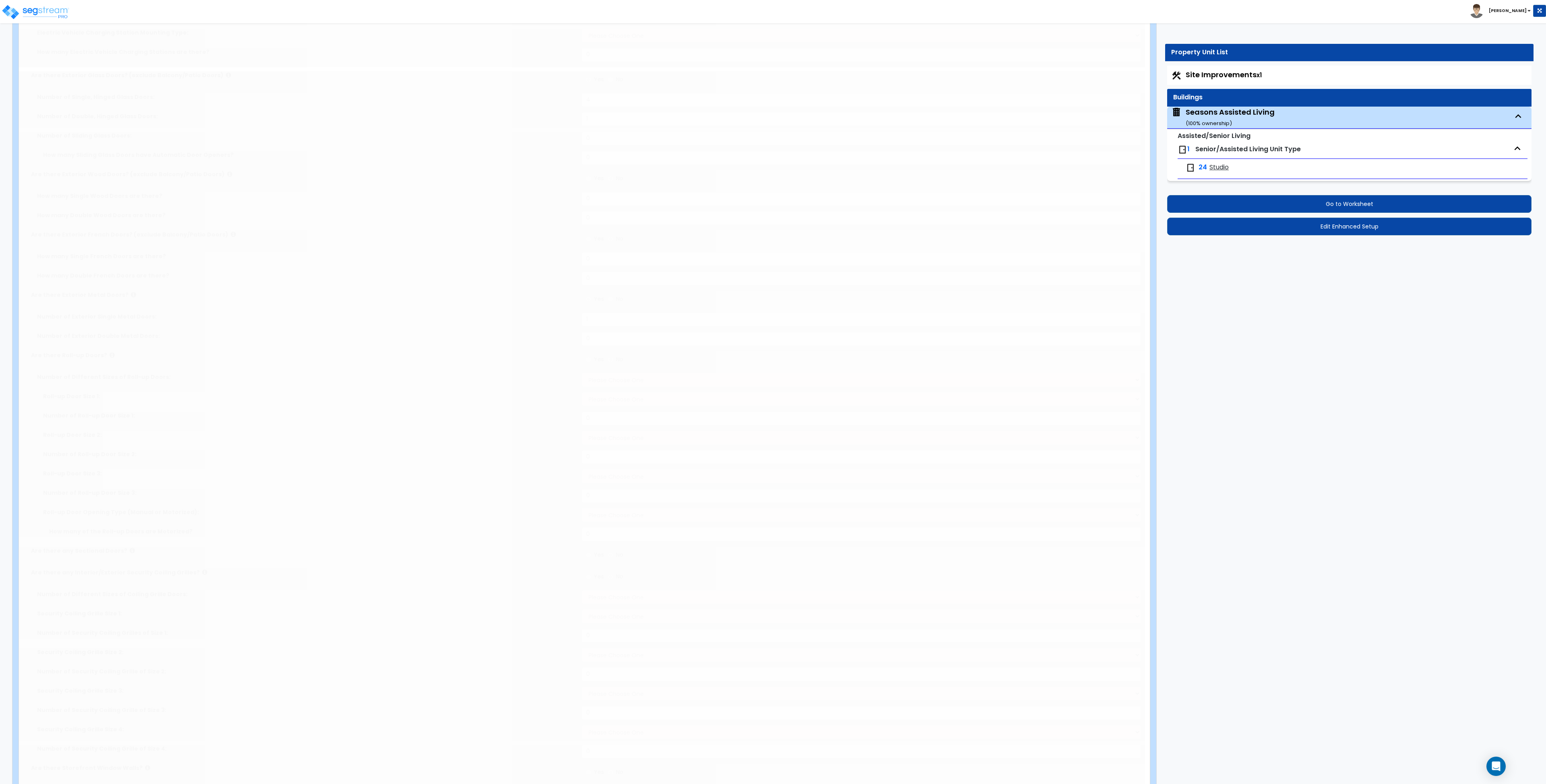
radio input "true"
select select "1"
type input "6"
type input "1"
radio input "true"
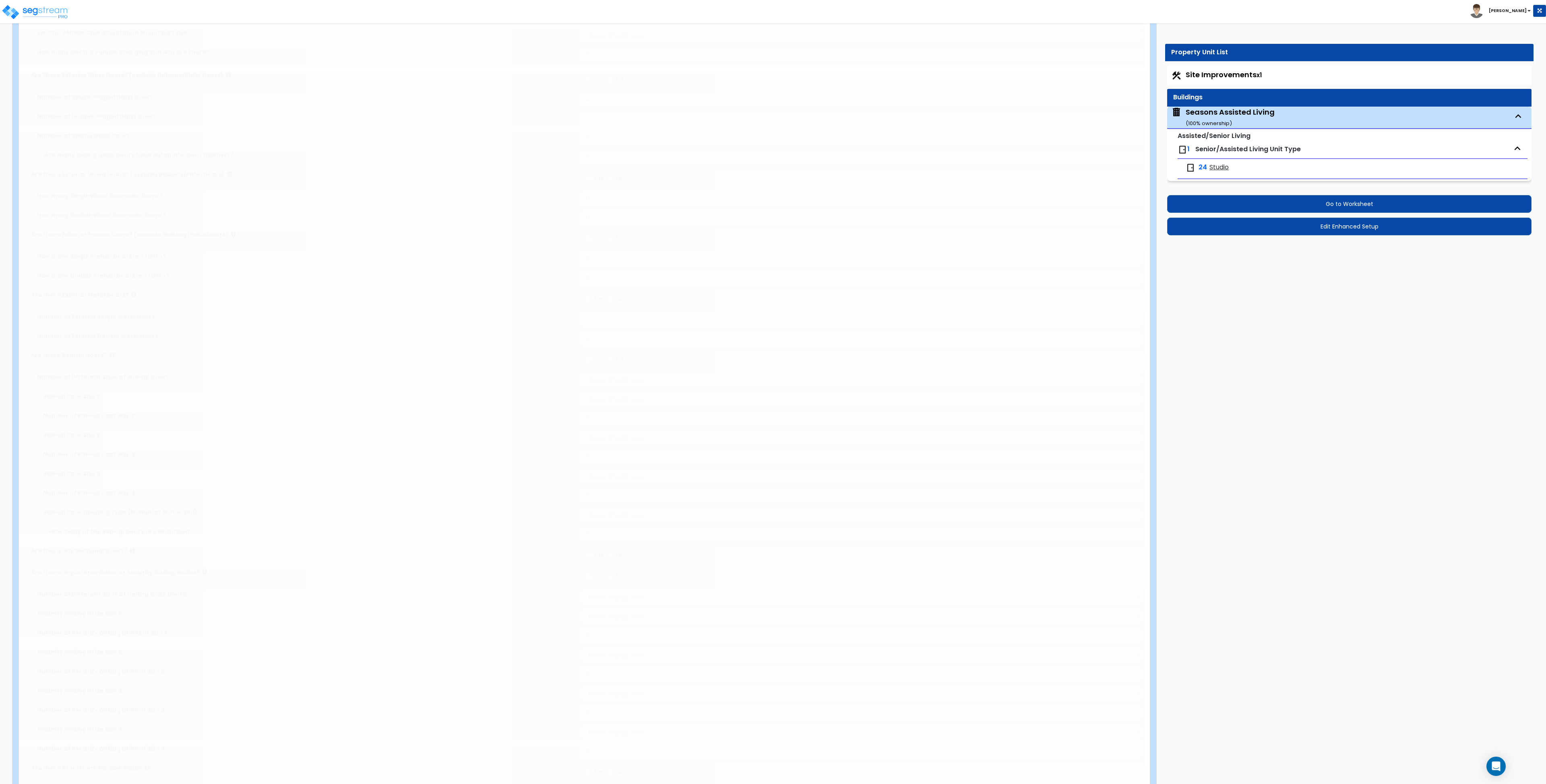
type input "1"
radio input "true"
select select "1"
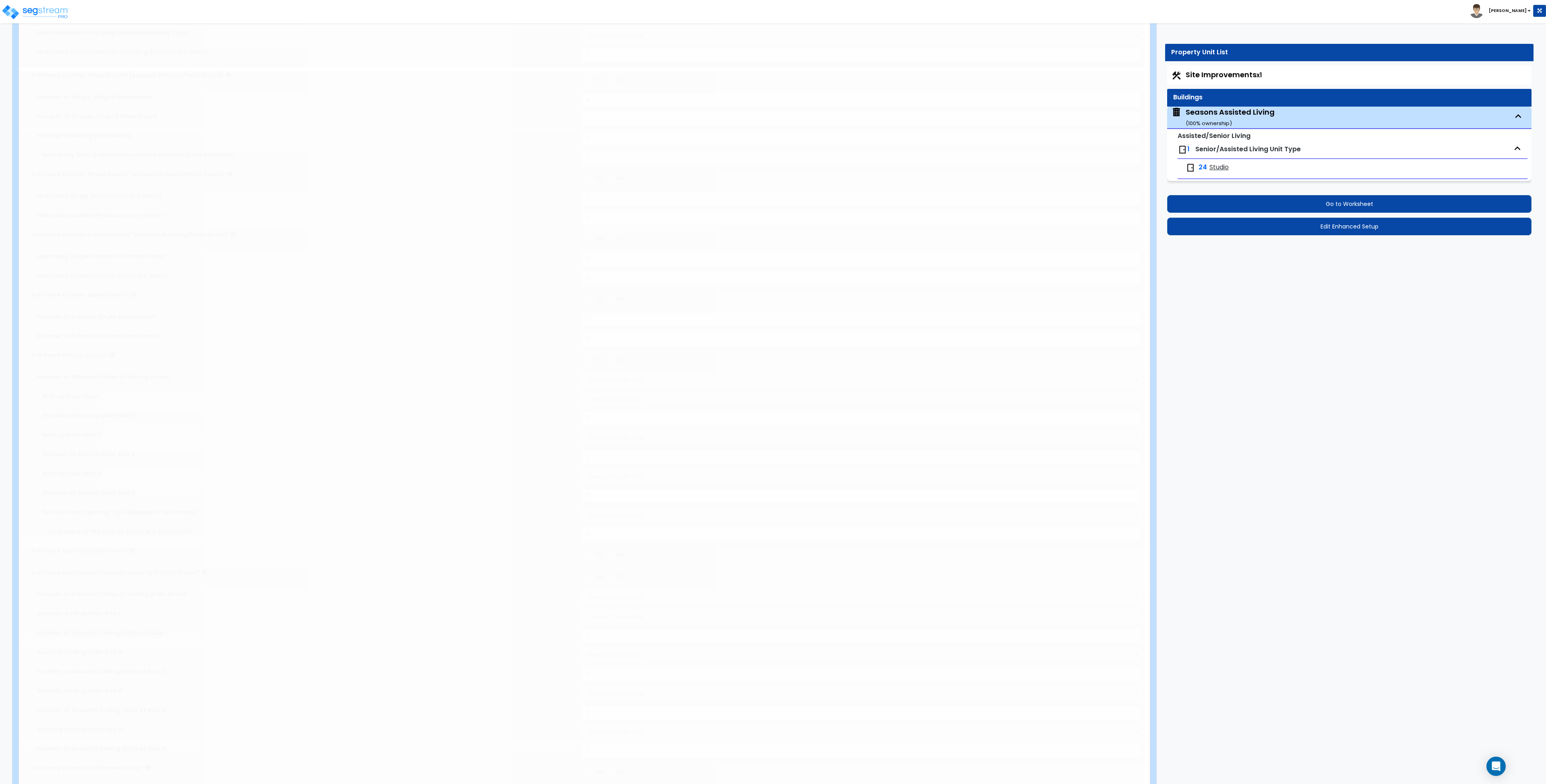
select select "1"
select select "5"
radio input "true"
select select "1"
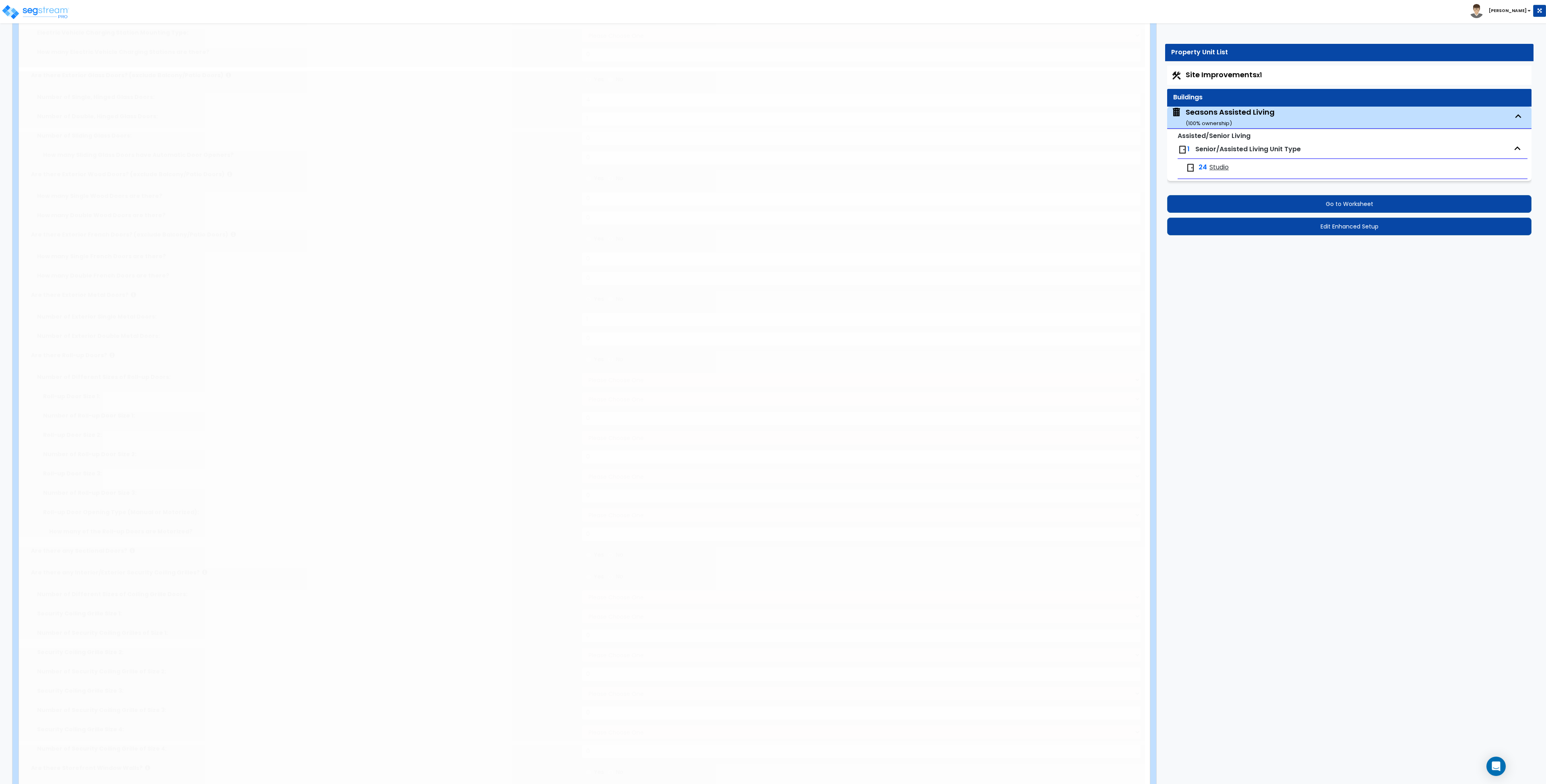
type input "10"
radio input "true"
select select "4"
radio input "true"
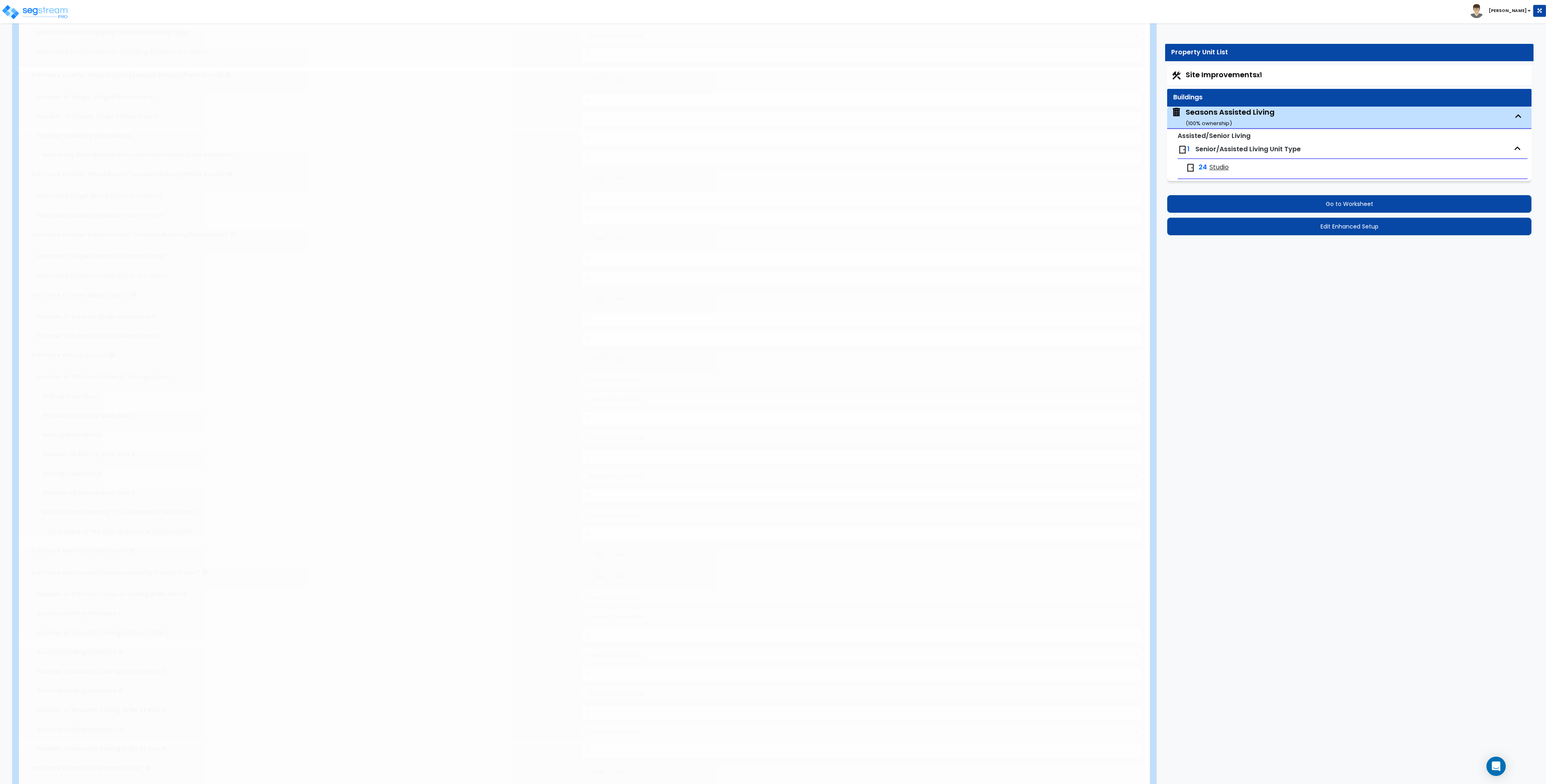
type input "276"
select select "2"
type input "0.55"
select select "5"
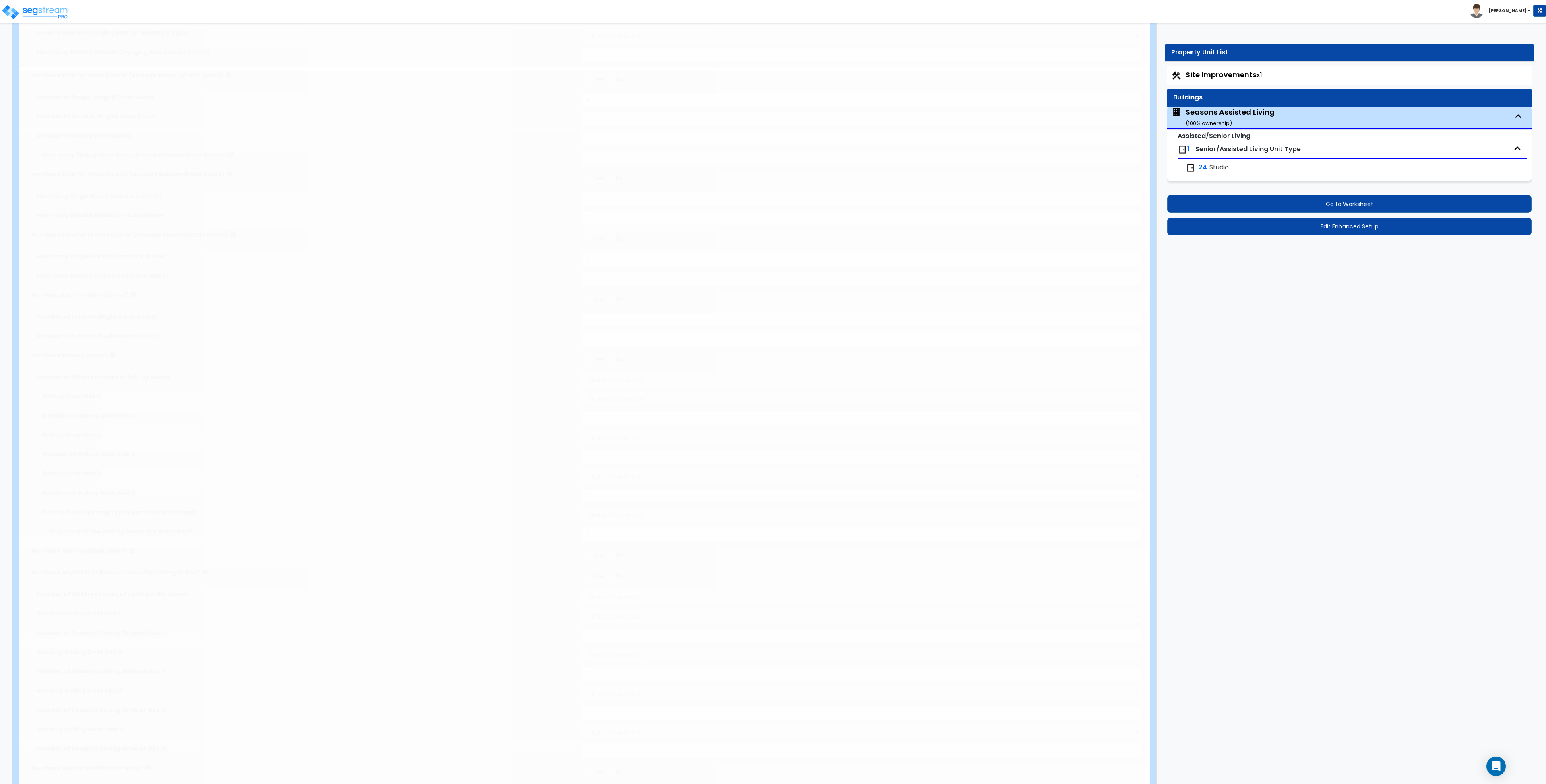
radio input "true"
type input "3"
radio input "true"
type input "1"
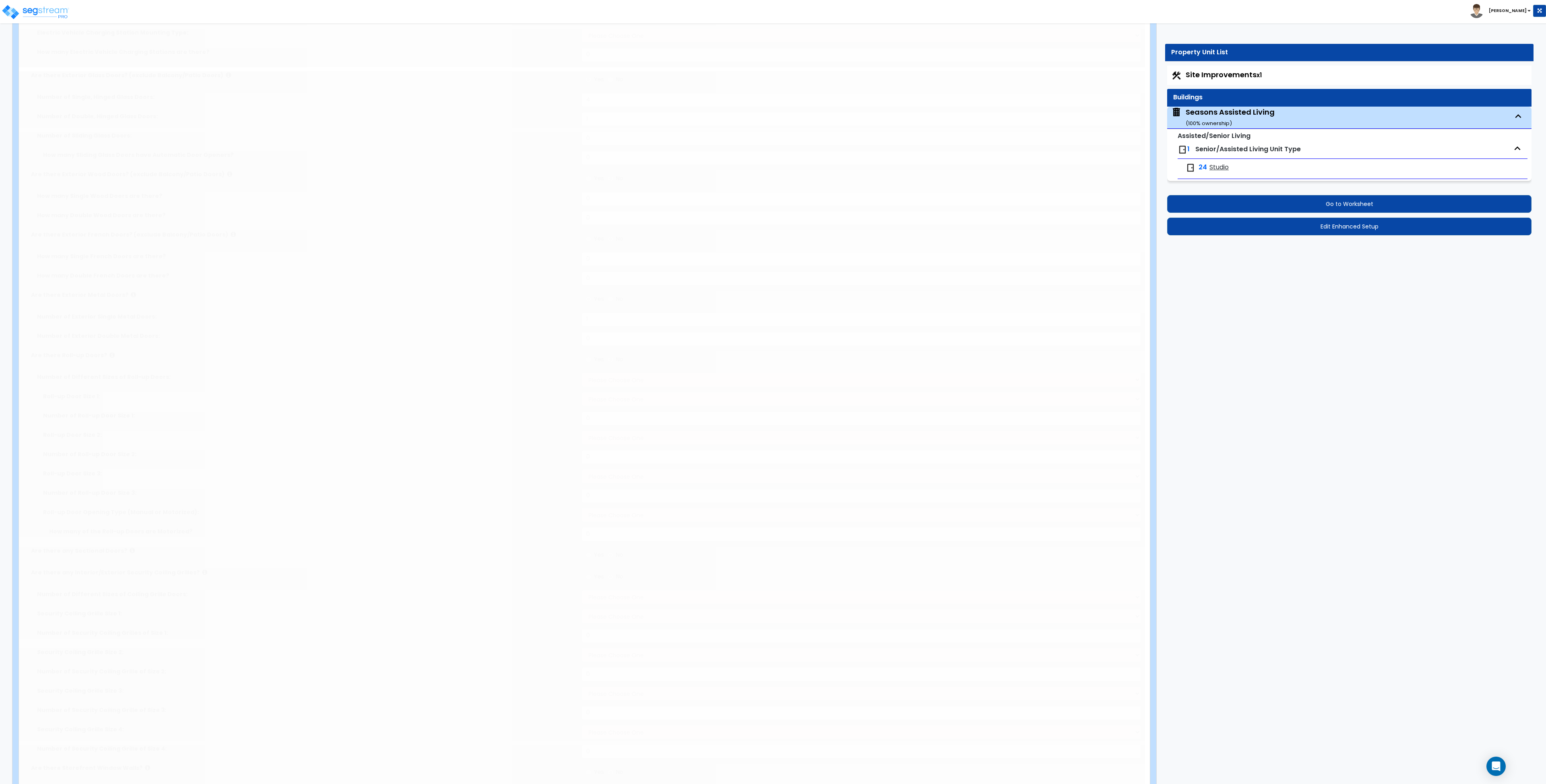
radio input "true"
type input "1"
radio input "true"
type input "1"
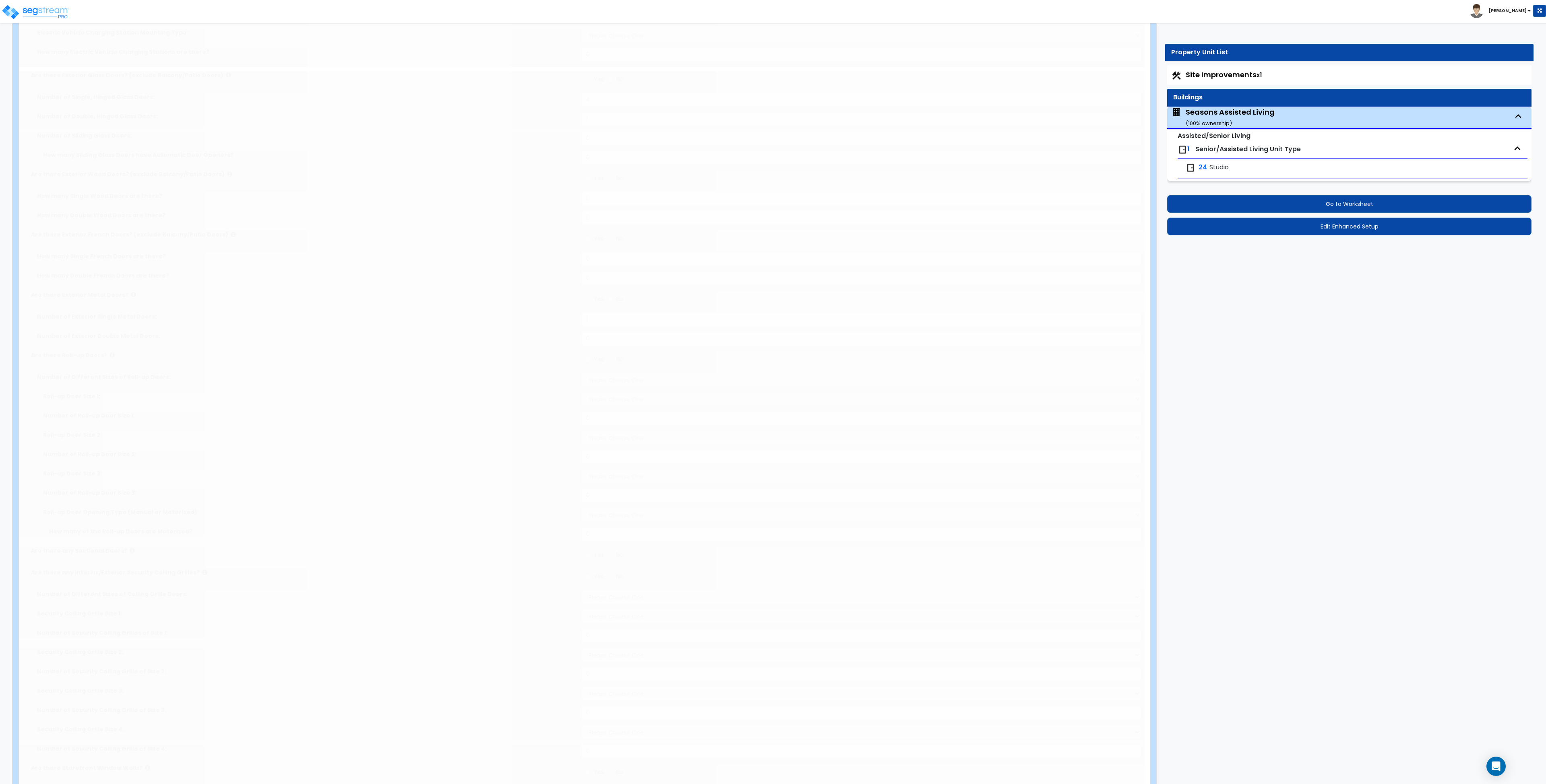
radio input "true"
type input "1"
radio input "true"
select select "2"
select select "3"
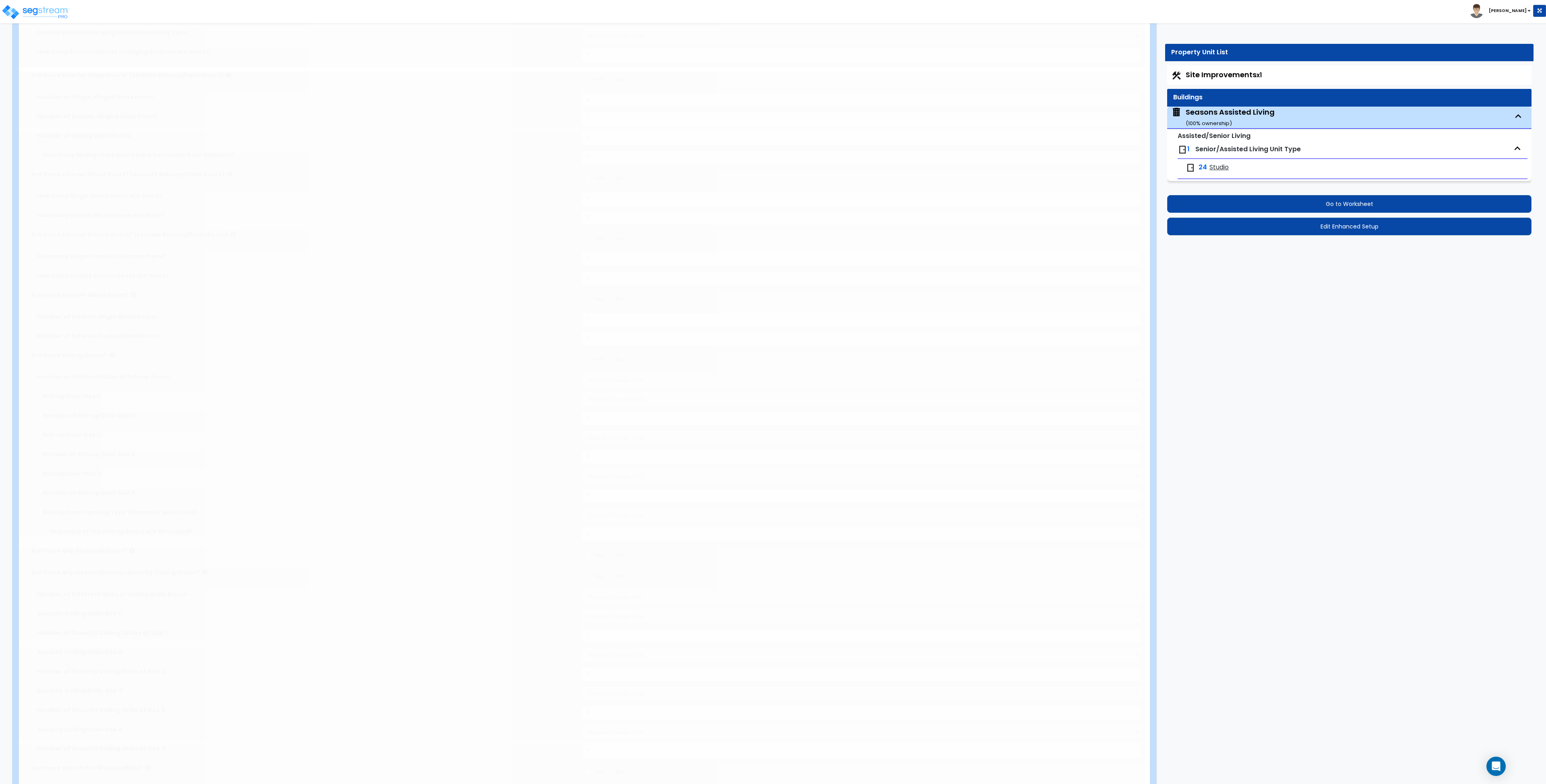
radio input "true"
type input "45"
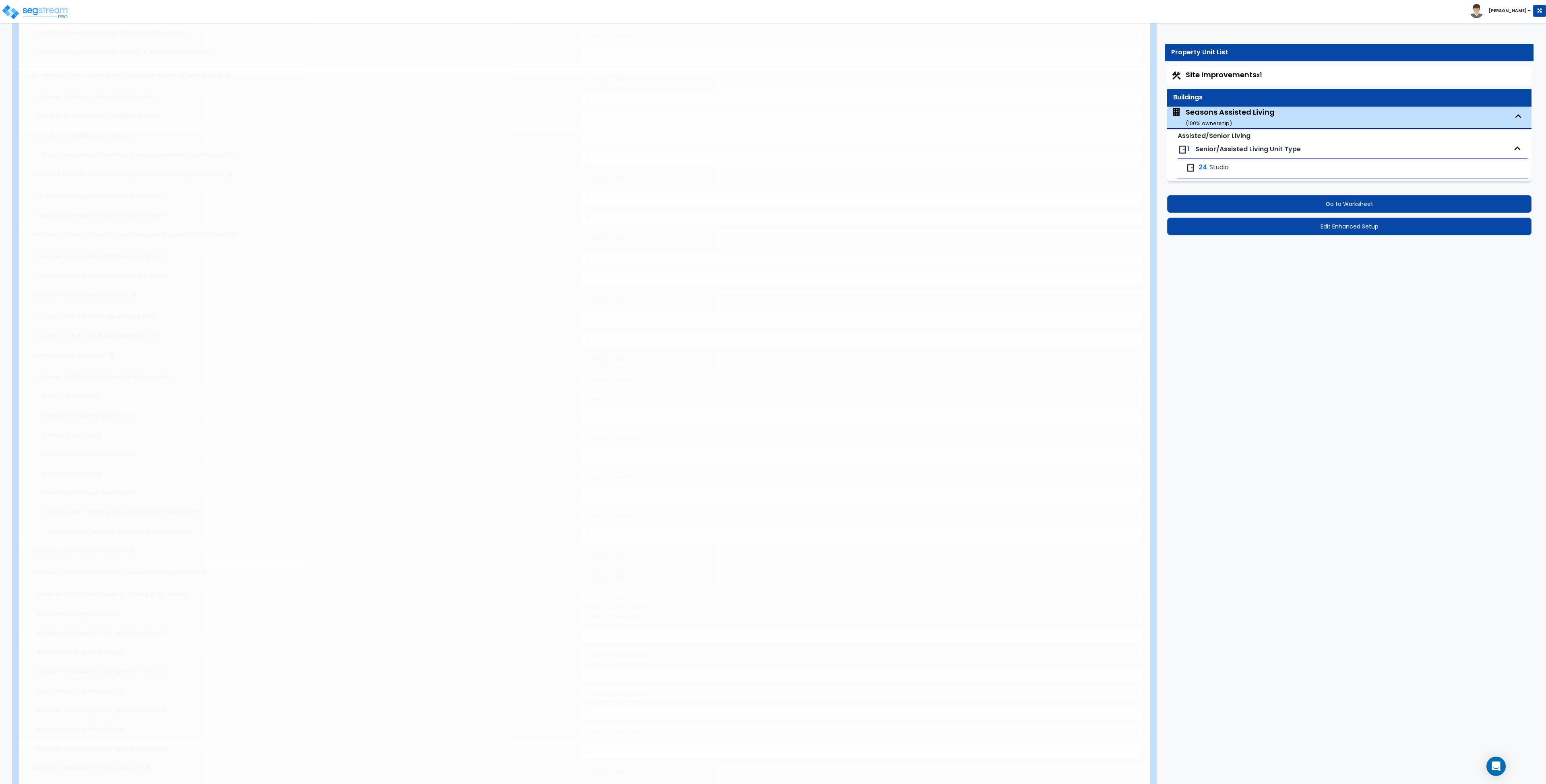
select select "2"
radio input "true"
select select "1"
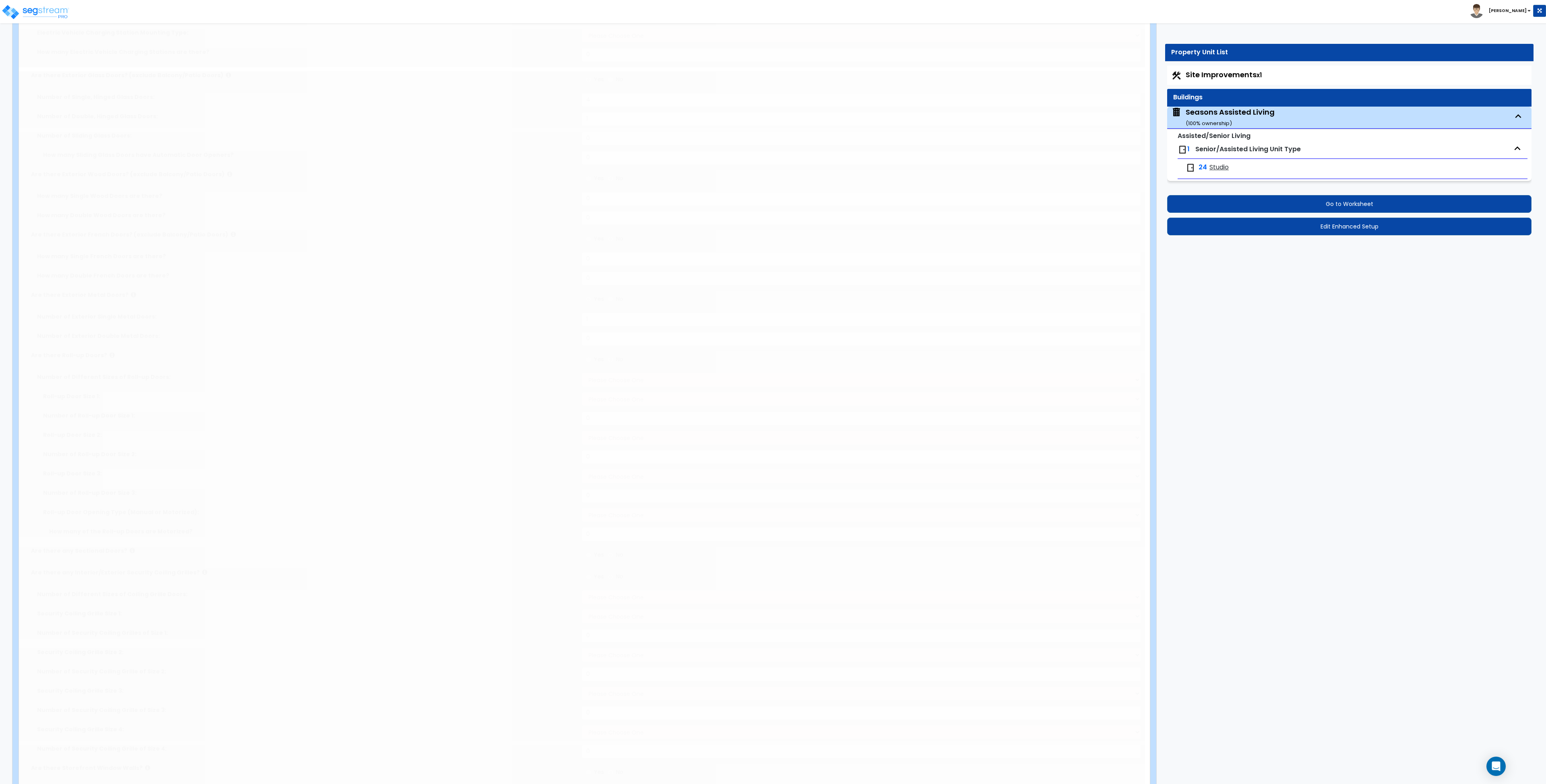
select select "1"
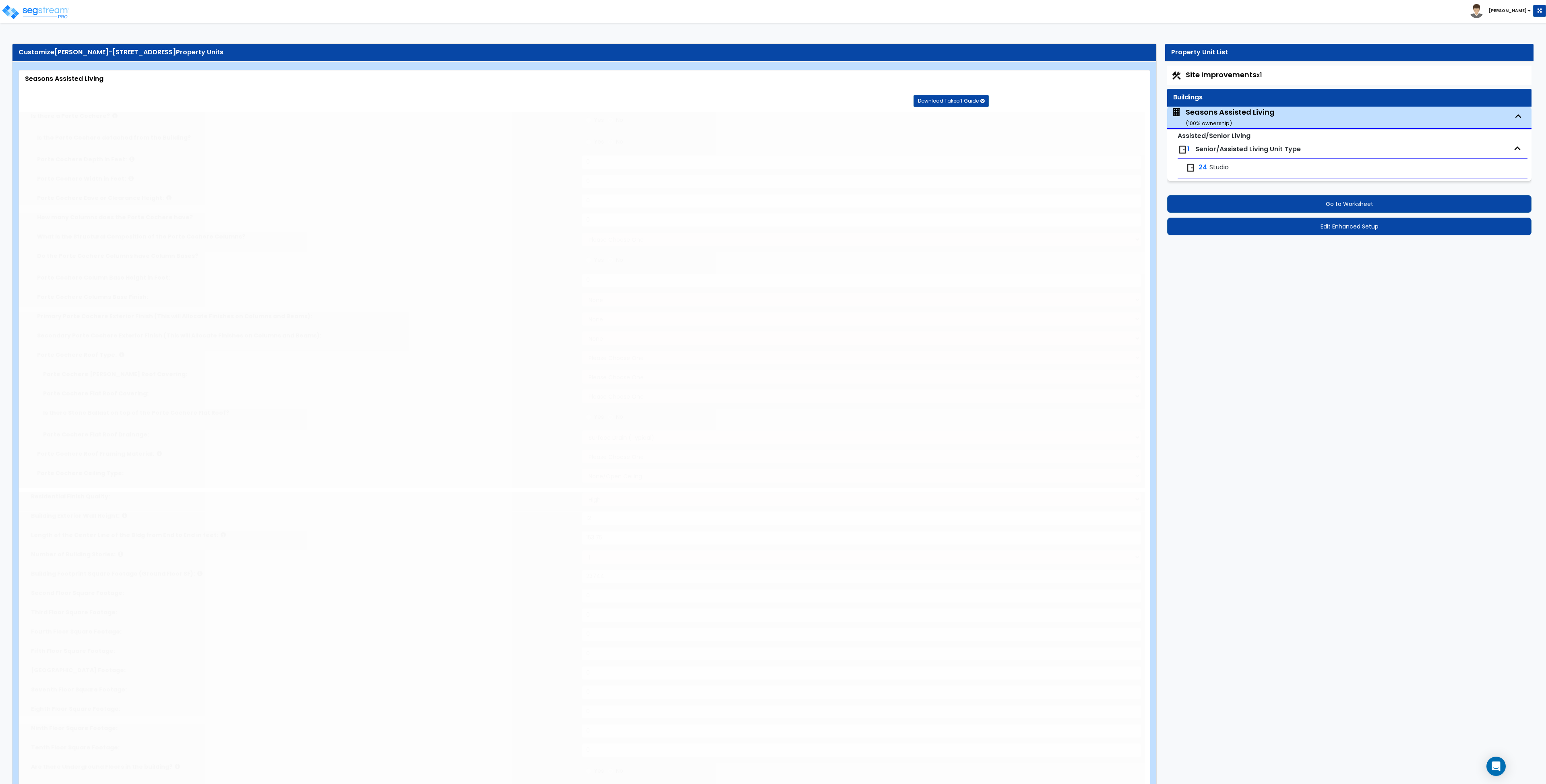
select select "2"
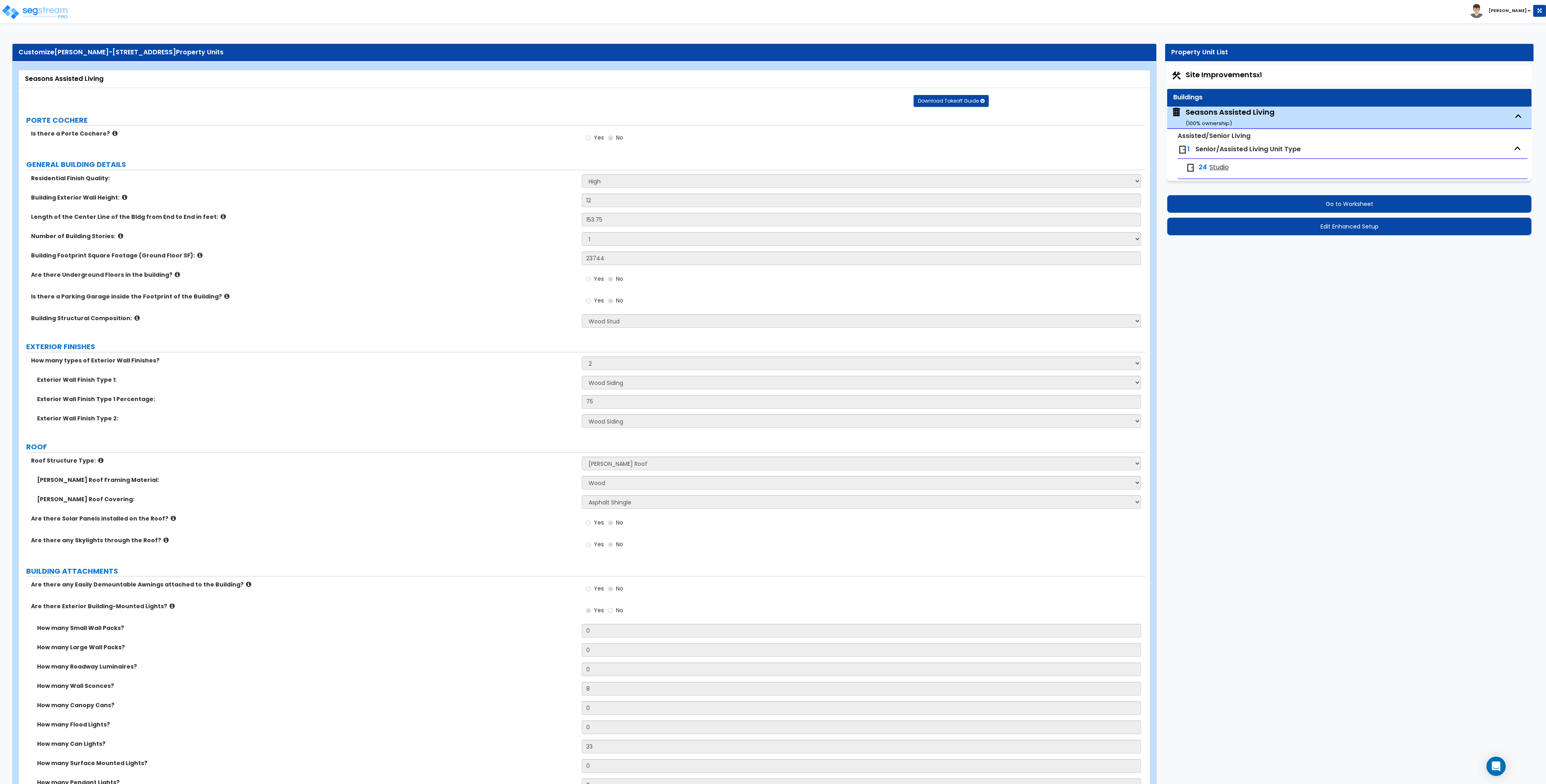
click at [559, 260] on div "Building Footprint Square Footage (Ground Floor SF): 23744" at bounding box center [582, 261] width 1126 height 19
click at [515, 314] on label "Building Structural Composition:" at bounding box center [303, 318] width 544 height 8
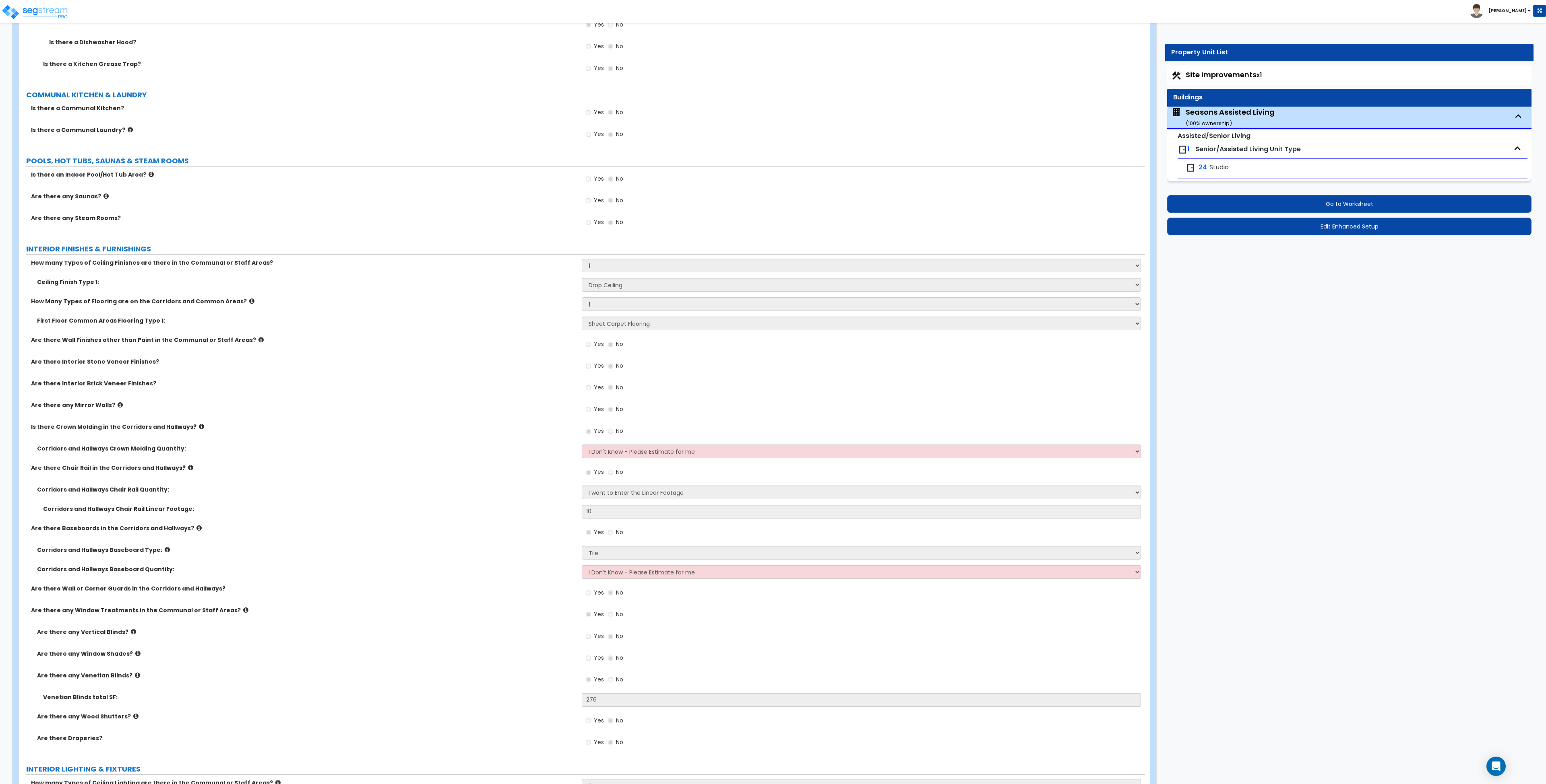
scroll to position [2475, 0]
click at [188, 467] on icon at bounding box center [190, 467] width 5 height 6
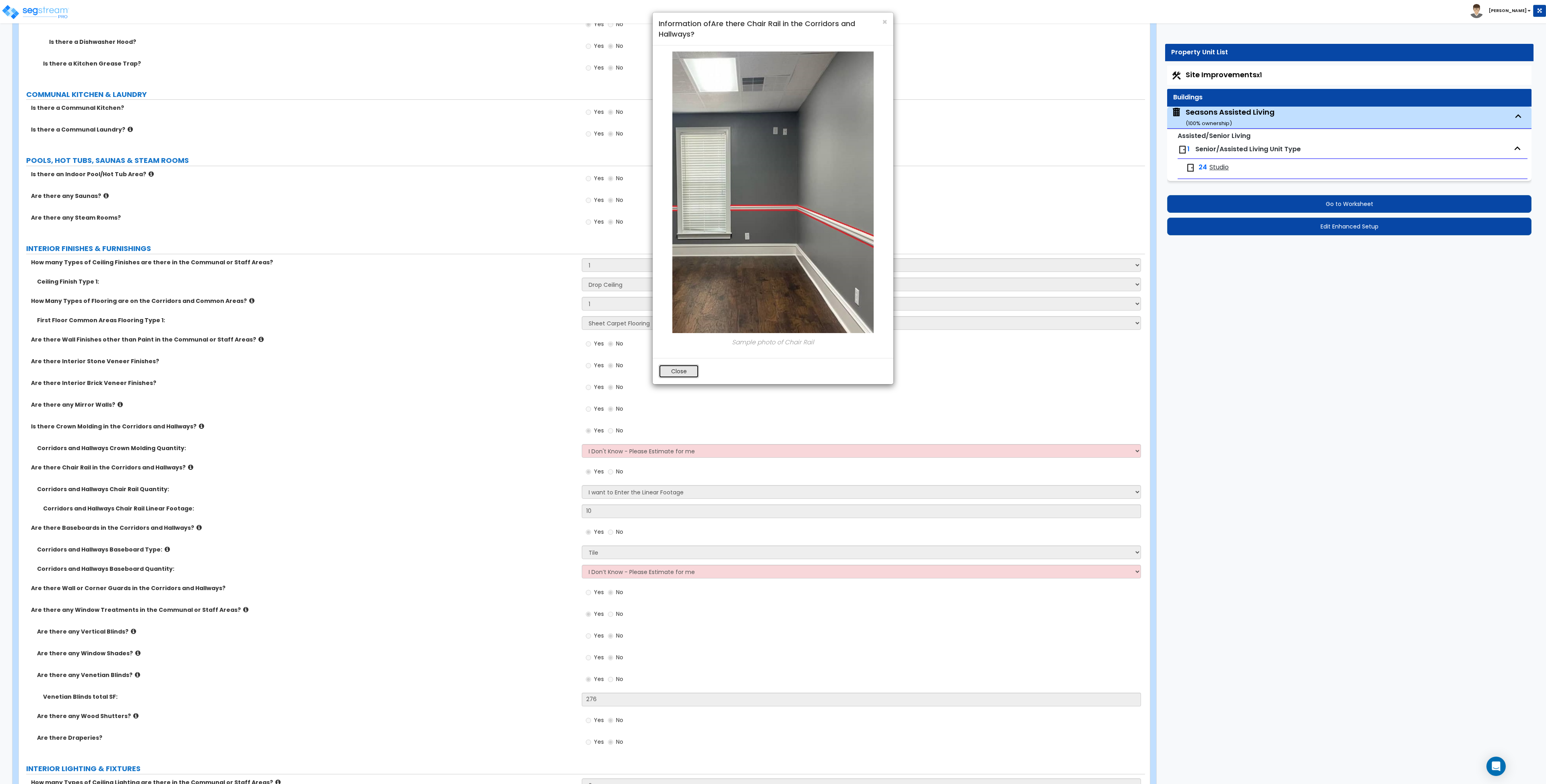
click at [674, 376] on button "Close" at bounding box center [679, 371] width 40 height 13
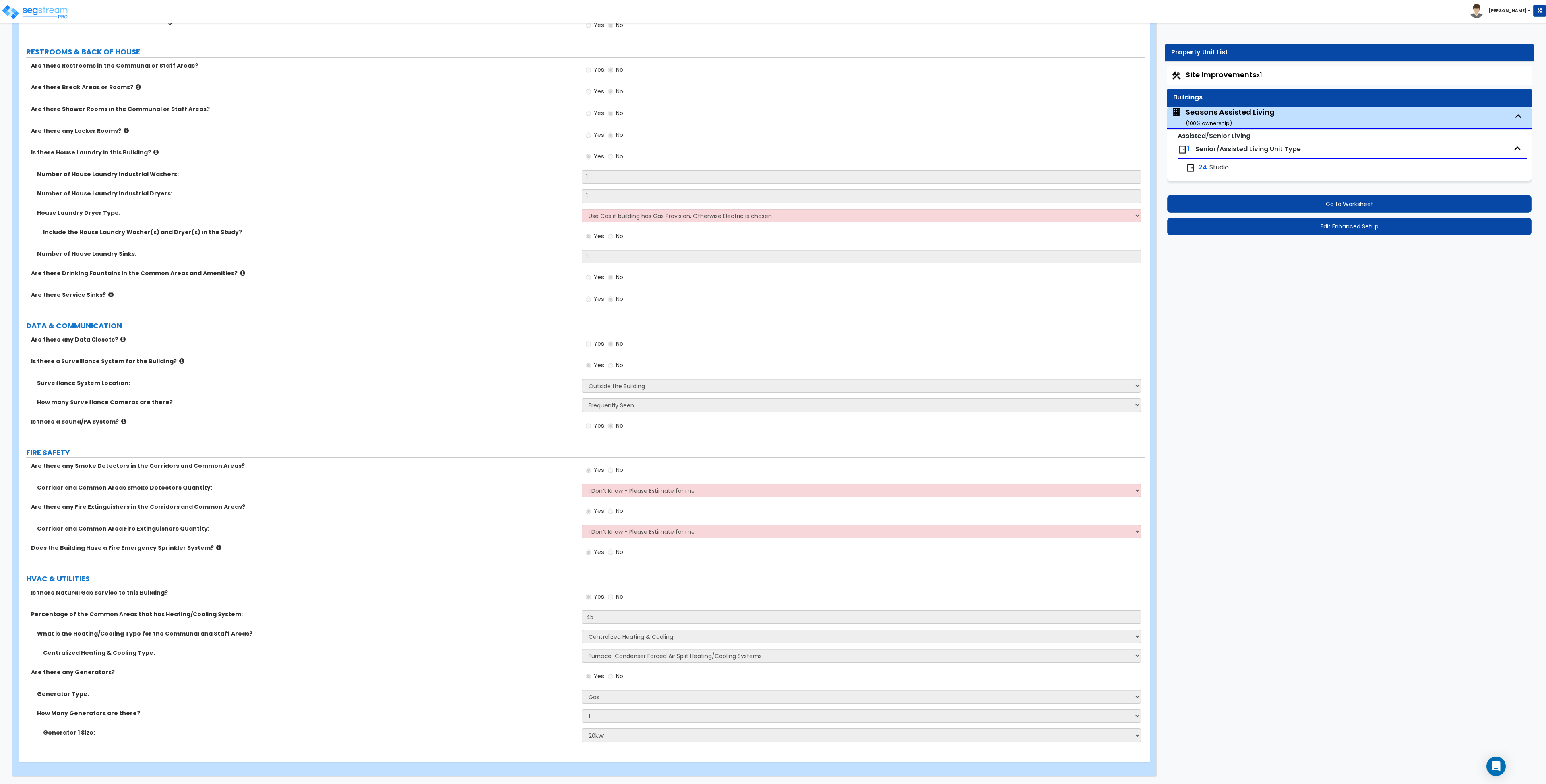
scroll to position [3538, 0]
click at [1211, 164] on span "Studio" at bounding box center [1219, 167] width 19 height 9
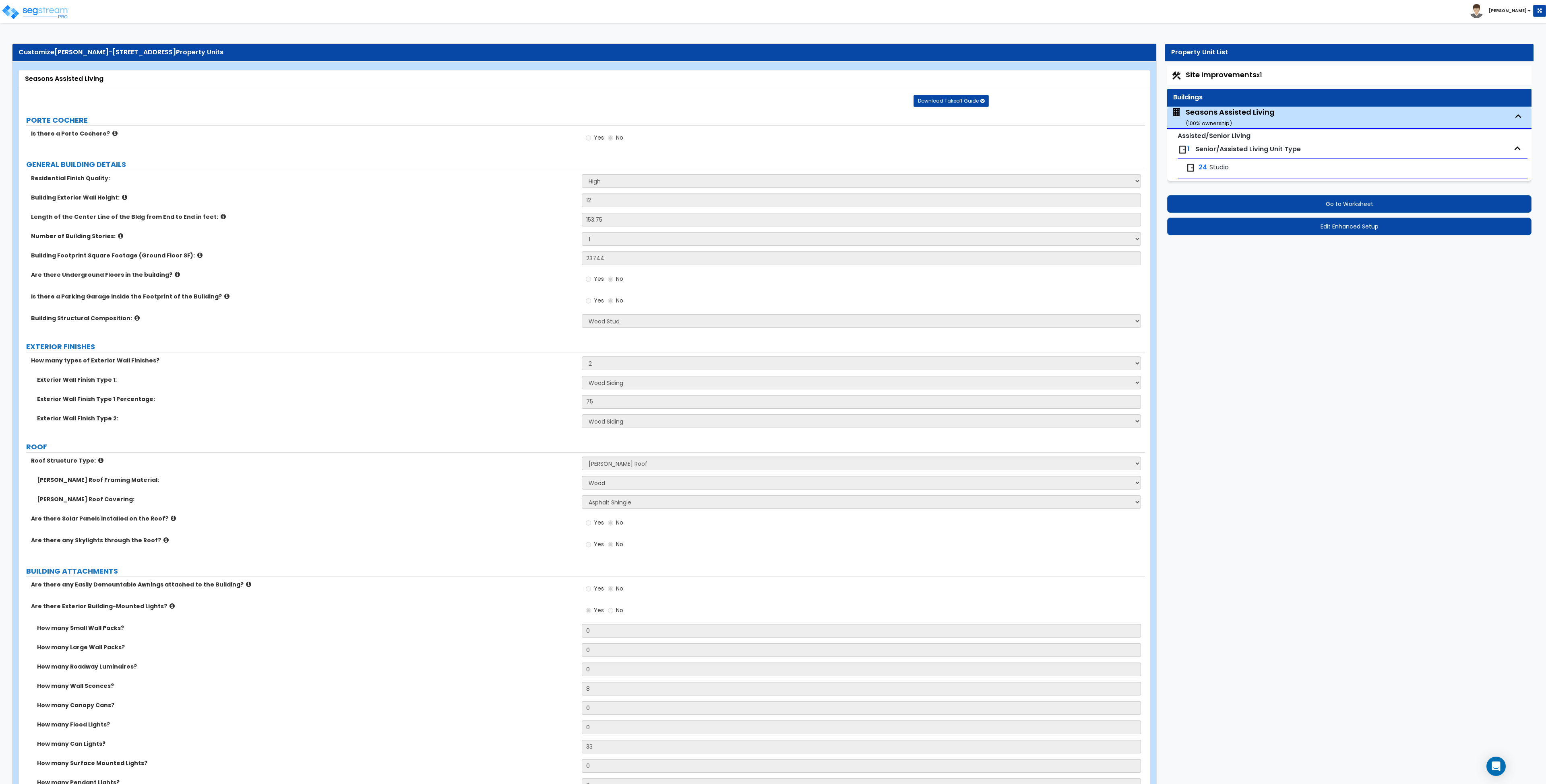
select select "1"
select select "3"
select select "1"
select select "3"
select select "5"
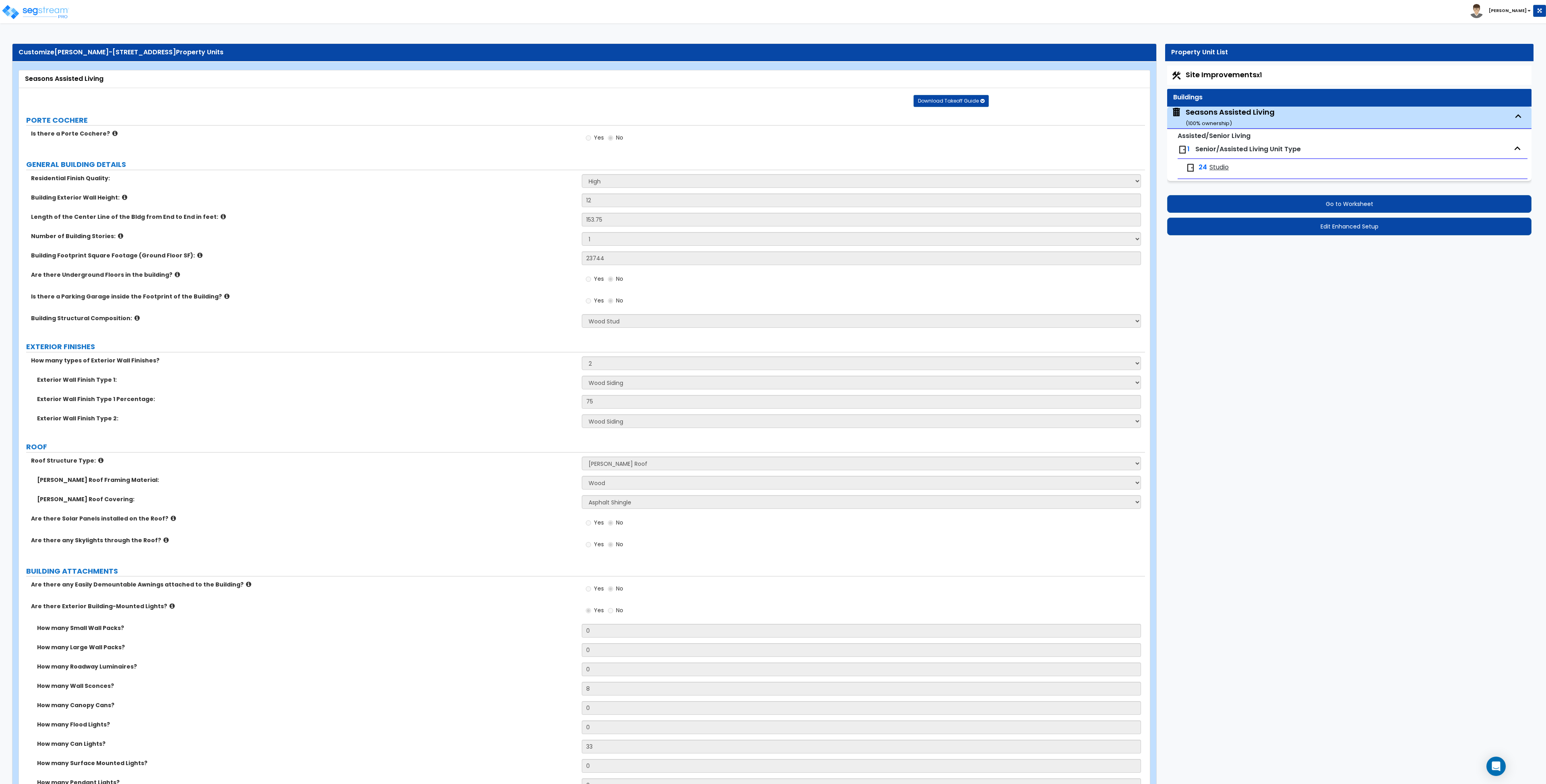
select select "1"
select select "5"
select select "1"
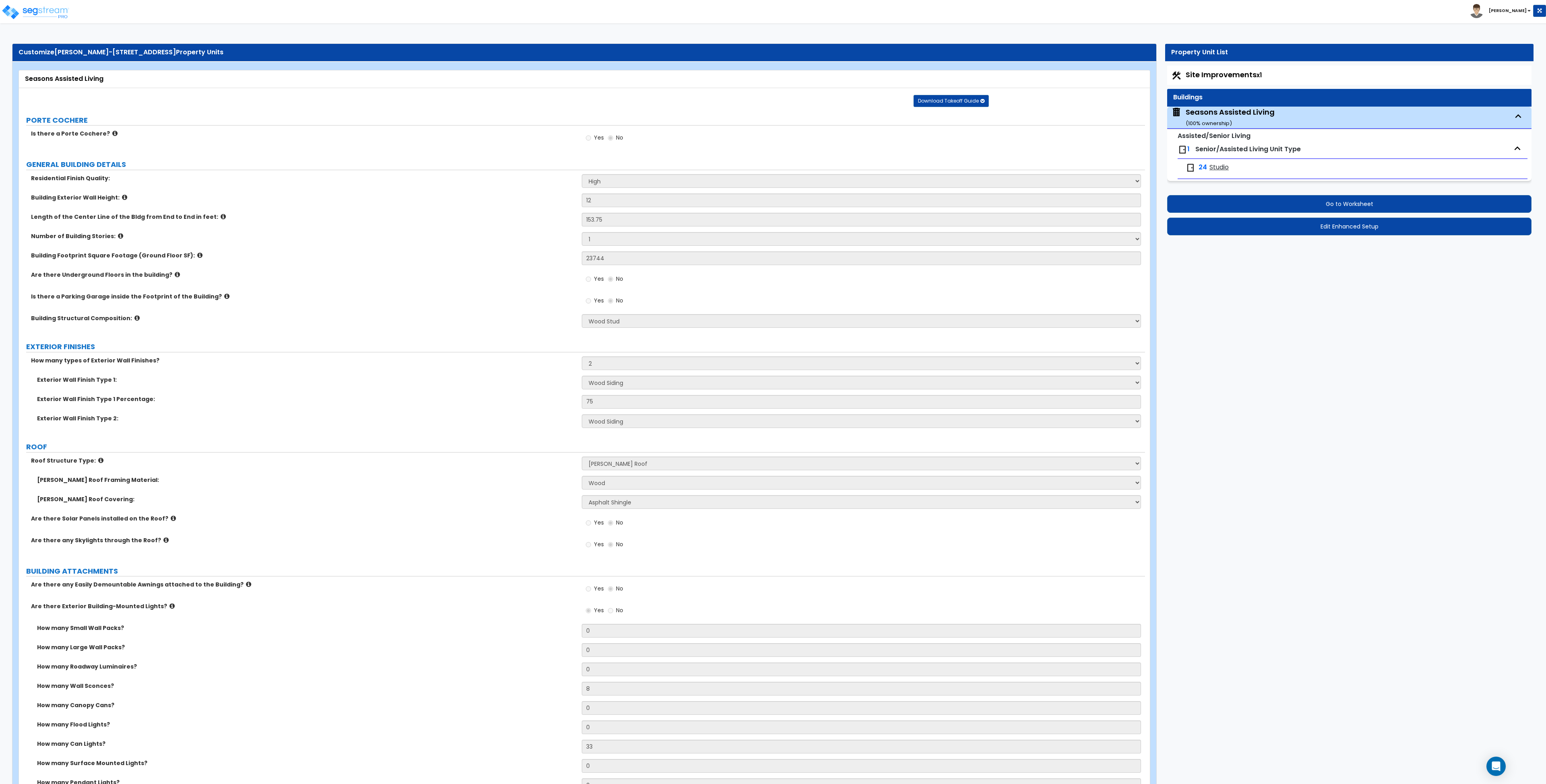
select select "2"
select select "1"
select select "2"
select select "1"
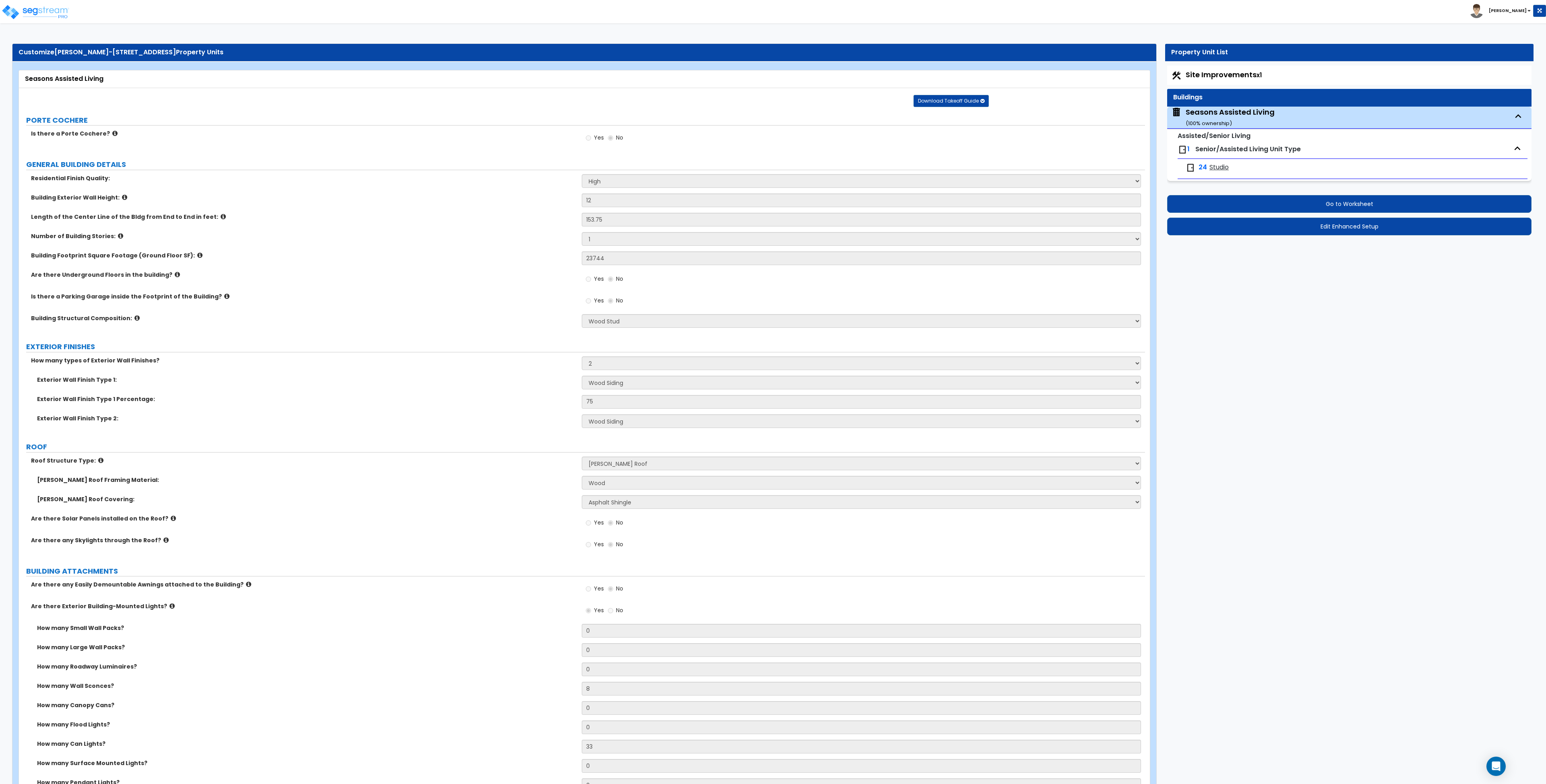
select select "2"
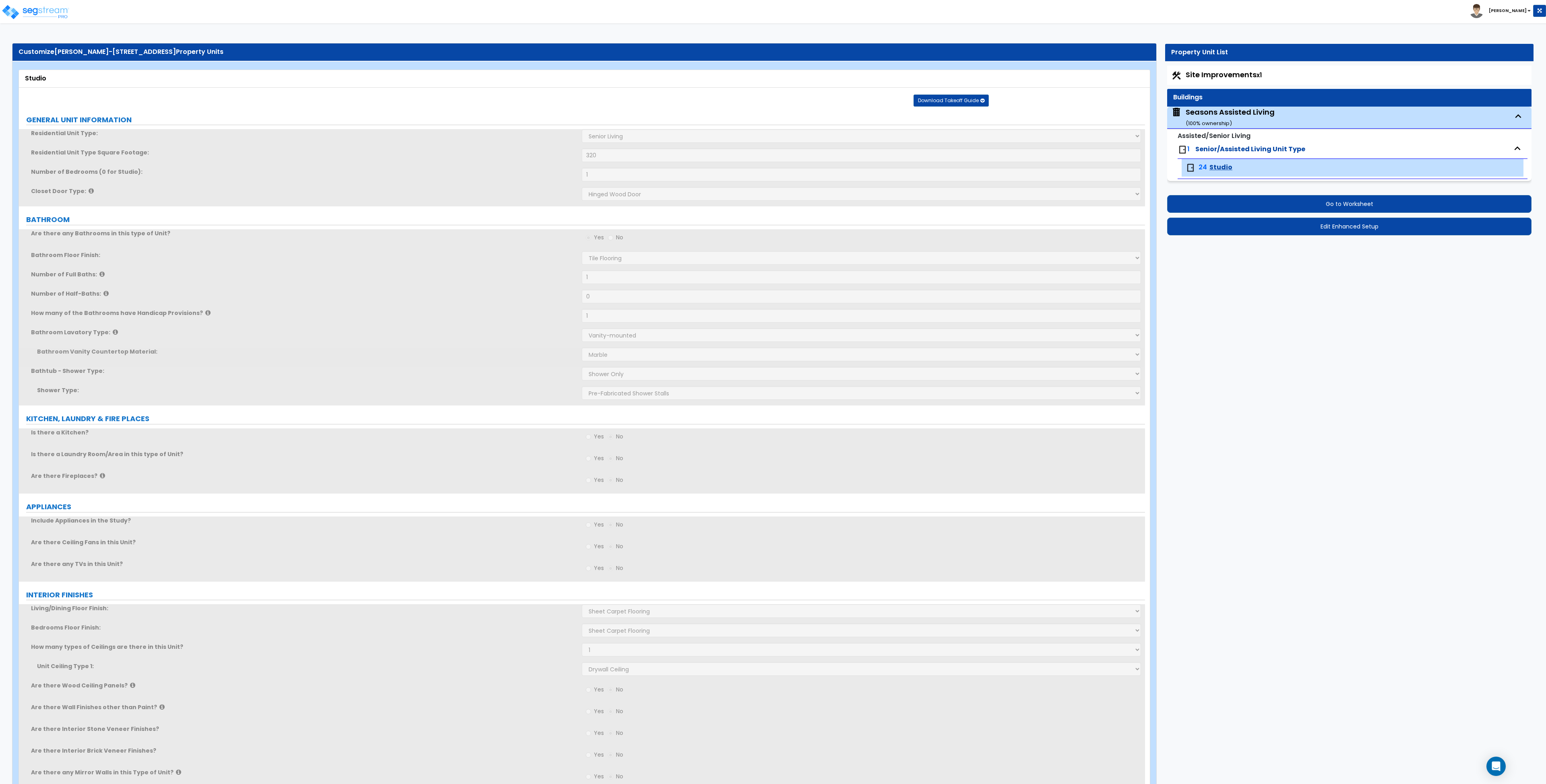
scroll to position [1, 0]
